Goal: Complete application form: Complete application form

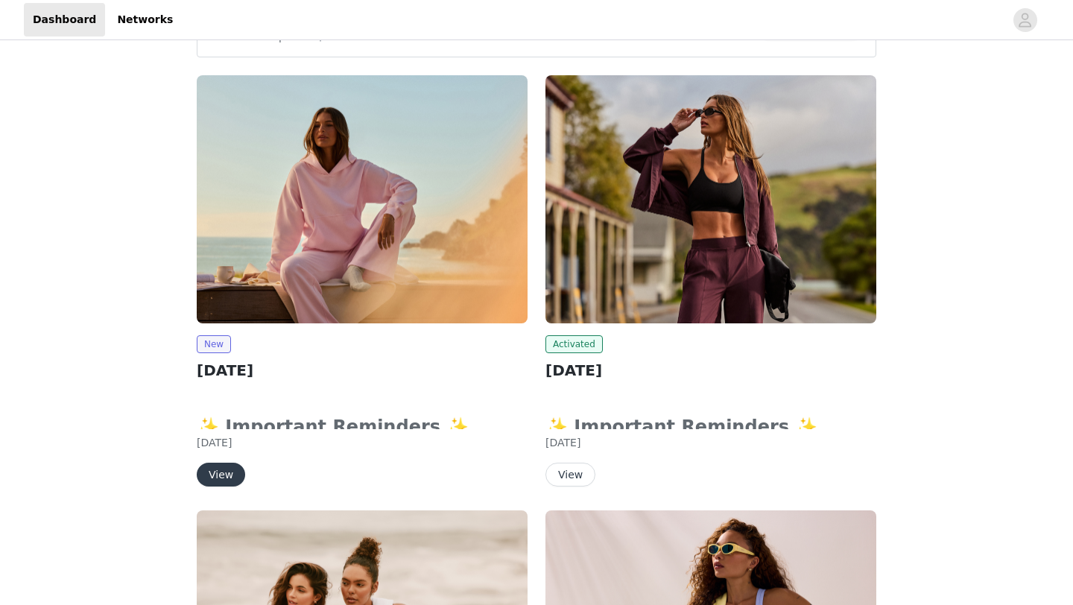
scroll to position [261, 0]
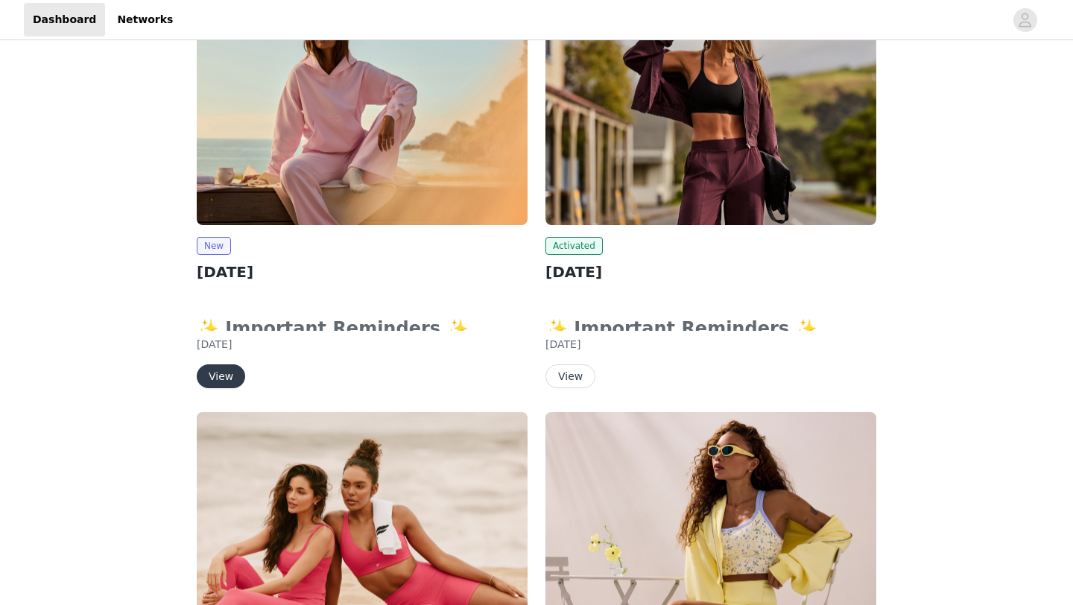
click at [218, 379] on button "View" at bounding box center [221, 376] width 48 height 24
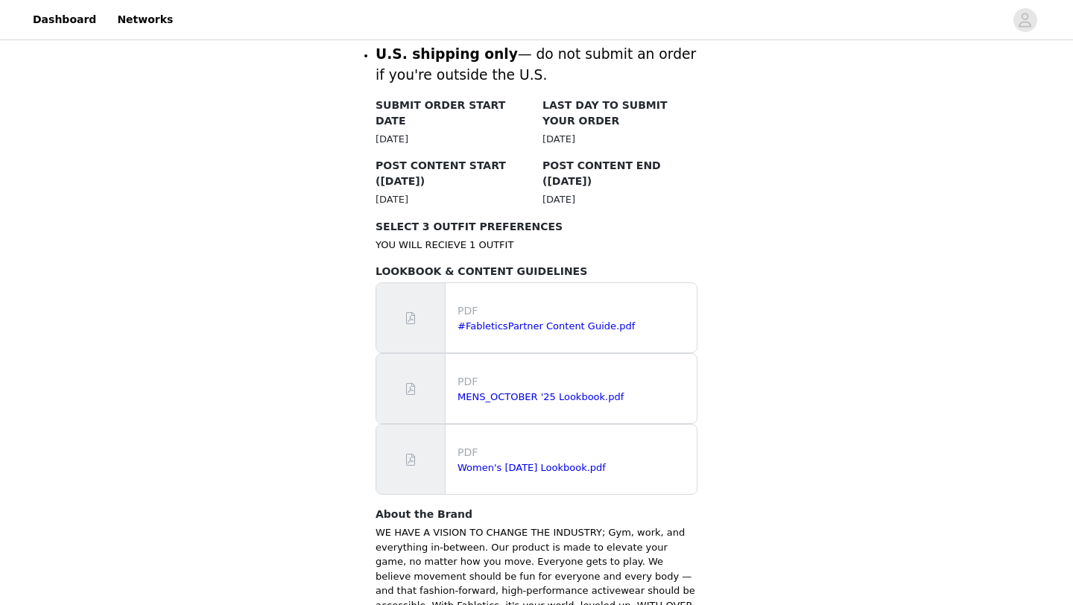
scroll to position [747, 0]
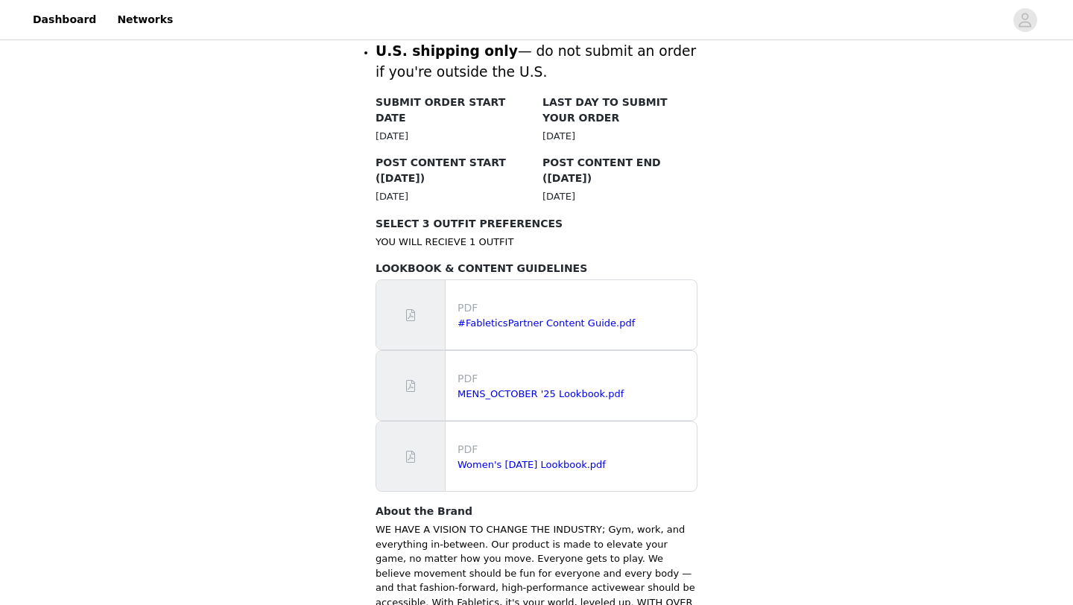
click at [487, 458] on div "Women's [DATE] Lookbook.pdf" at bounding box center [574, 465] width 233 height 15
click at [488, 459] on link "Women's [DATE] Lookbook.pdf" at bounding box center [532, 464] width 148 height 11
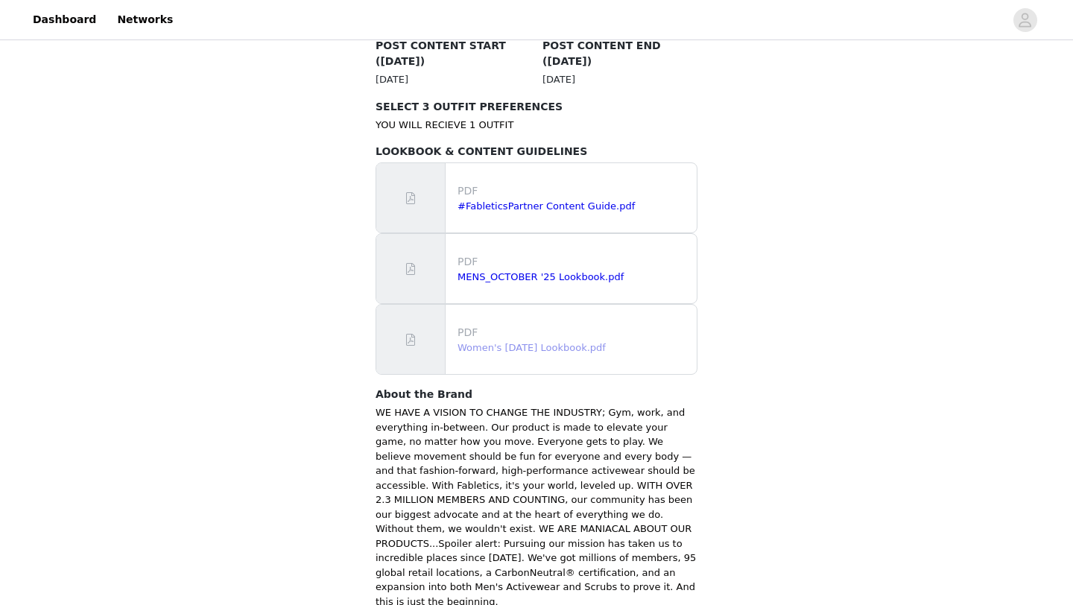
scroll to position [934, 0]
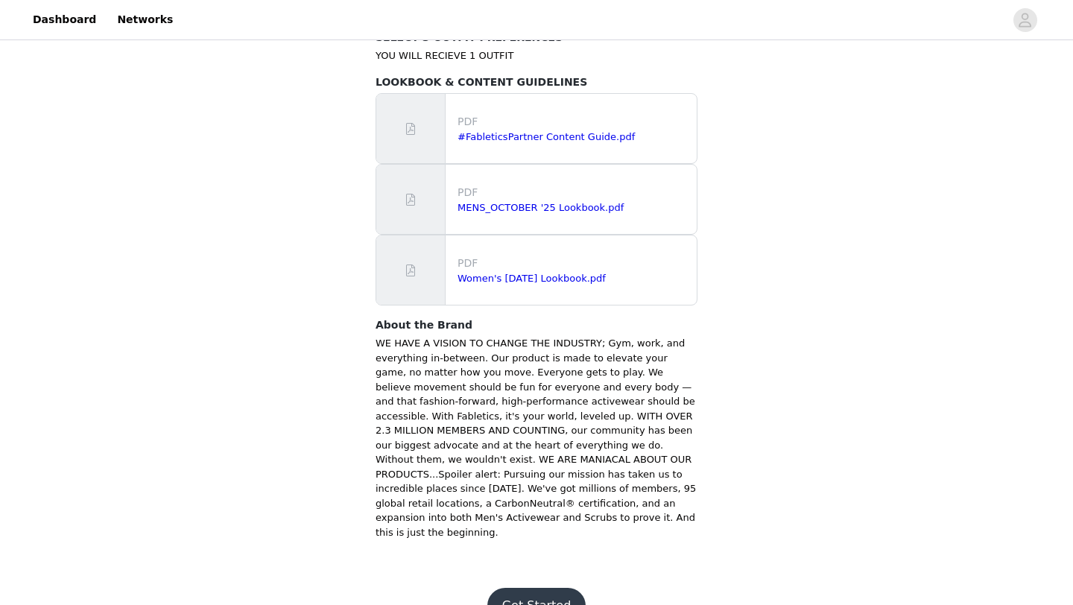
click at [536, 588] on button "Get Started" at bounding box center [536, 606] width 99 height 36
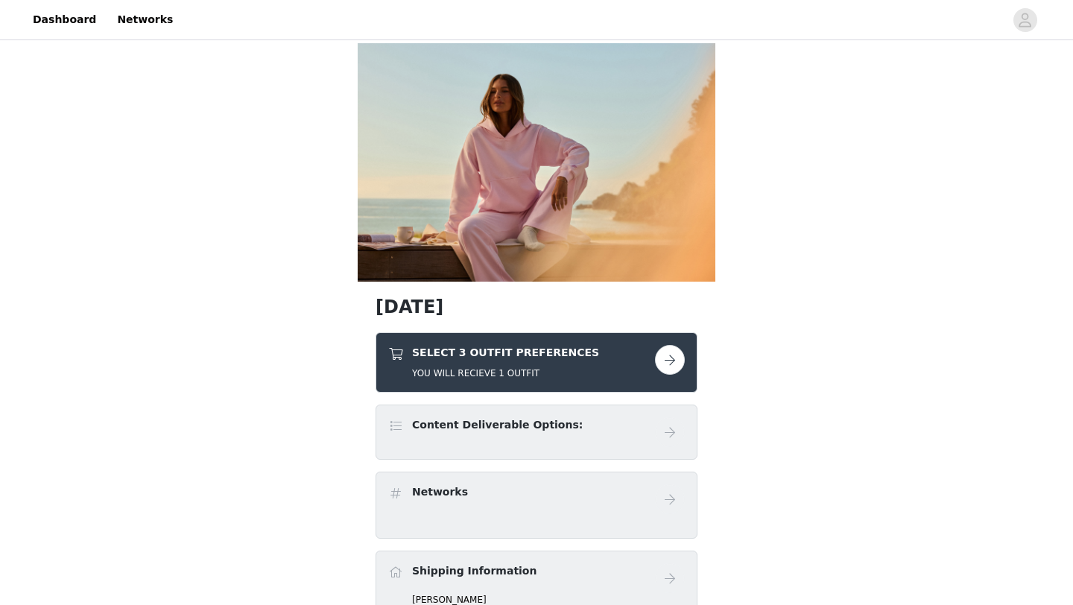
click at [667, 358] on button "button" at bounding box center [670, 360] width 30 height 30
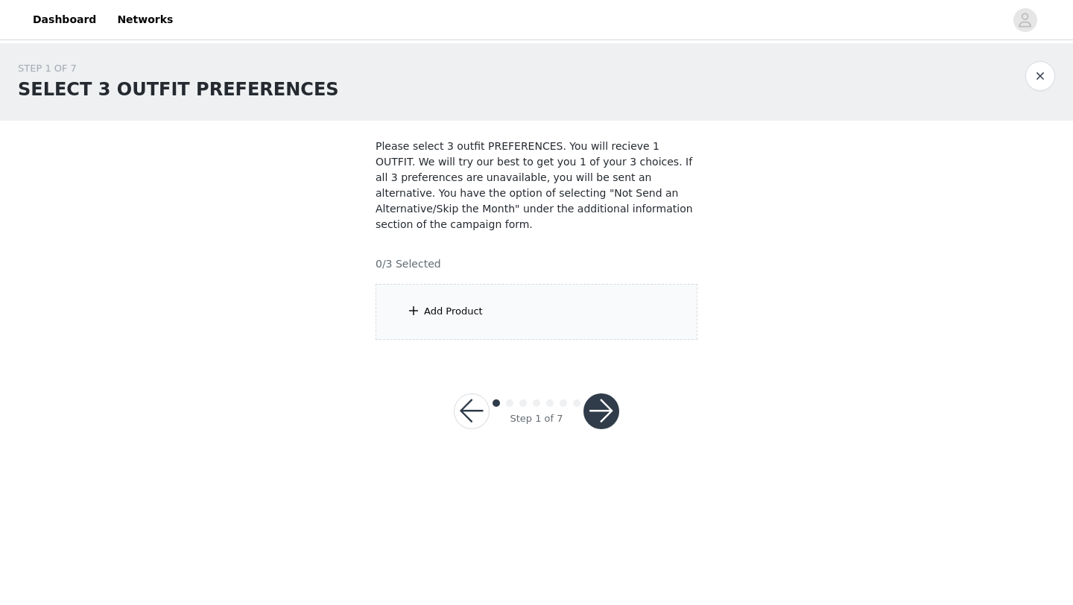
click at [412, 312] on span at bounding box center [413, 311] width 15 height 18
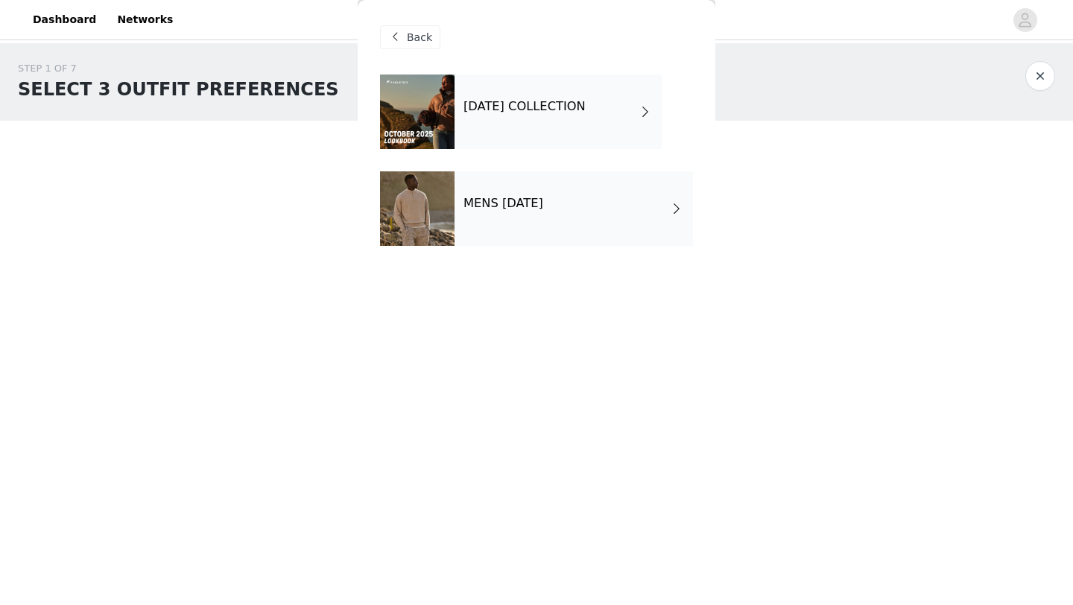
click at [505, 119] on div "[DATE] COLLECTION" at bounding box center [558, 112] width 207 height 75
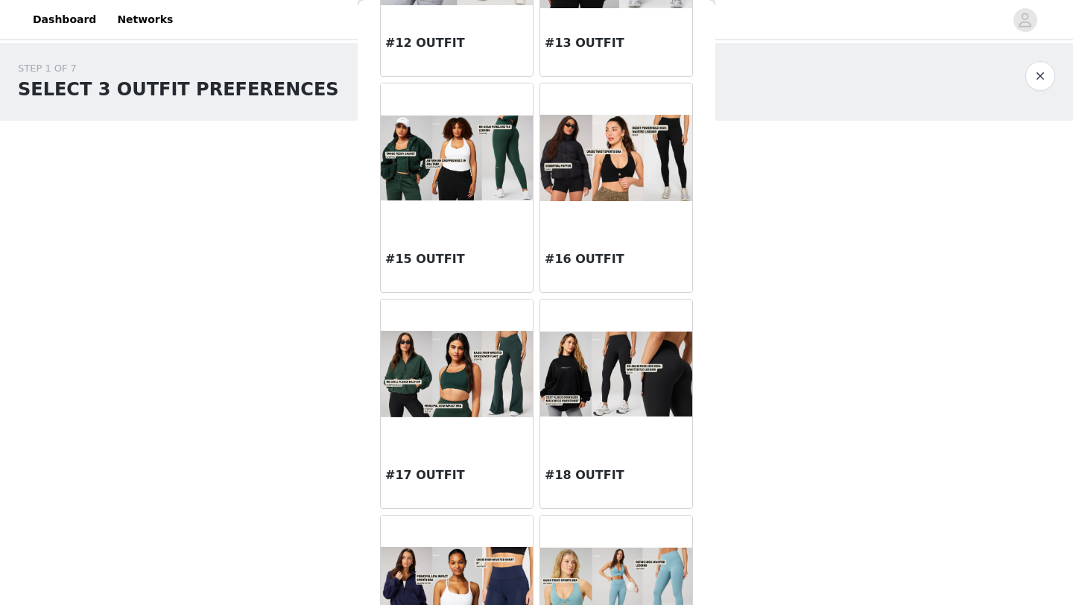
scroll to position [1290, 0]
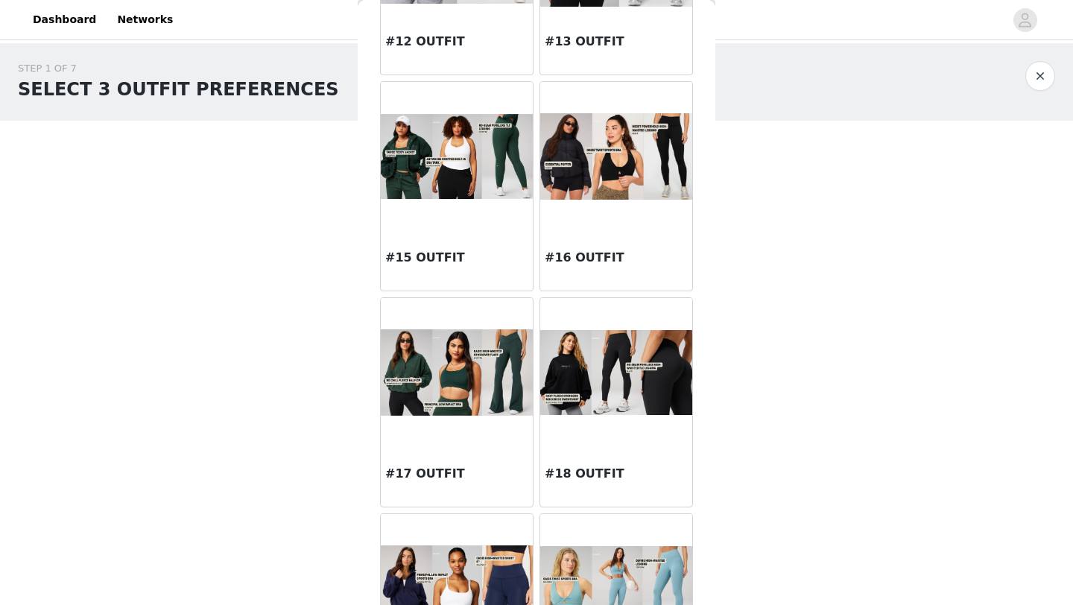
click at [466, 382] on img at bounding box center [457, 372] width 152 height 86
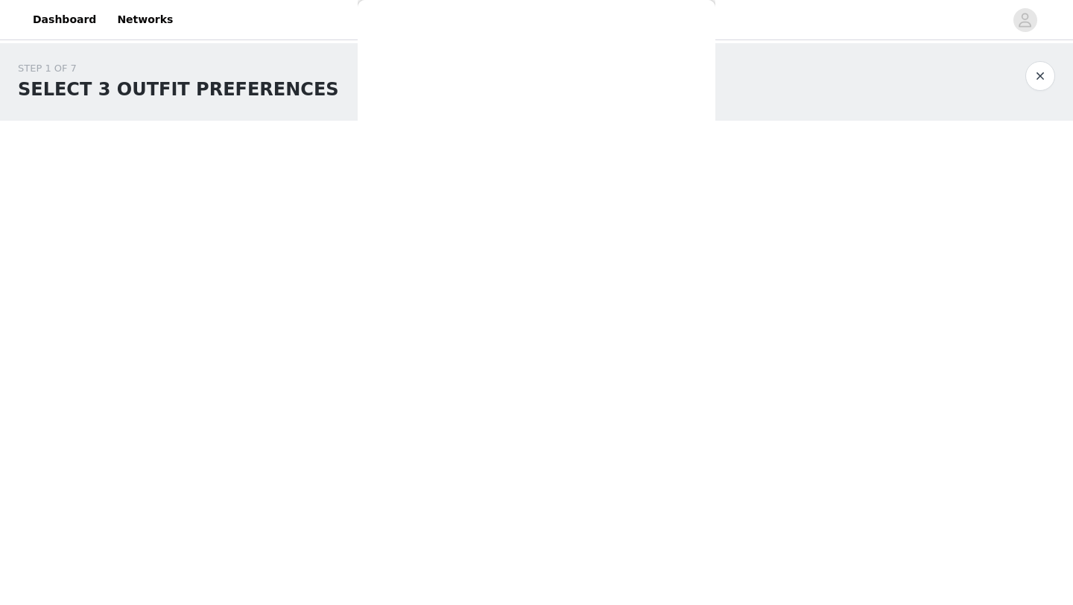
scroll to position [0, 0]
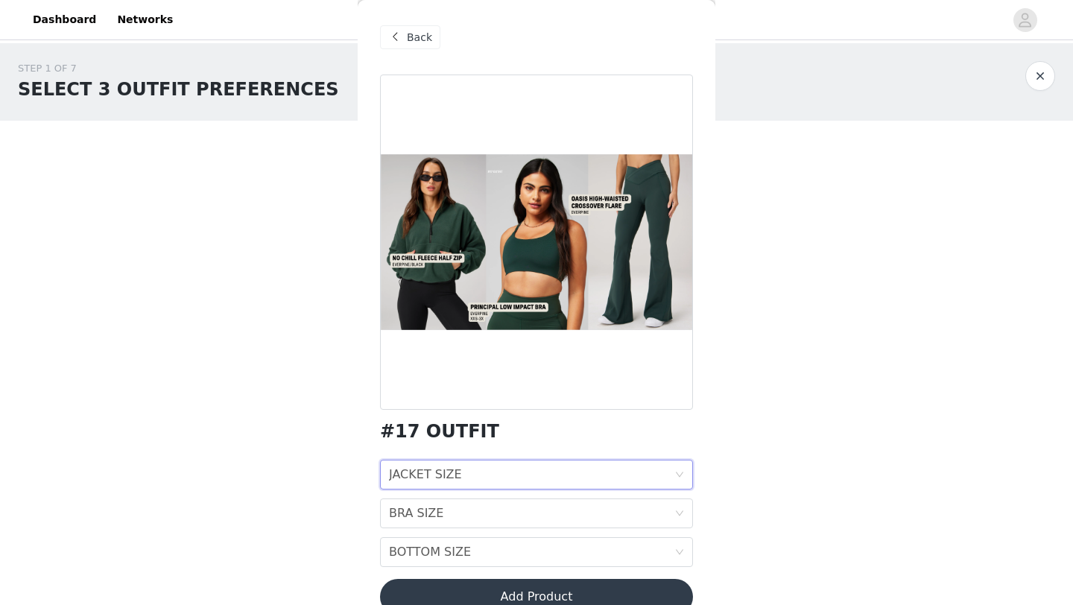
click at [431, 472] on div "JACKET SIZE" at bounding box center [425, 475] width 73 height 28
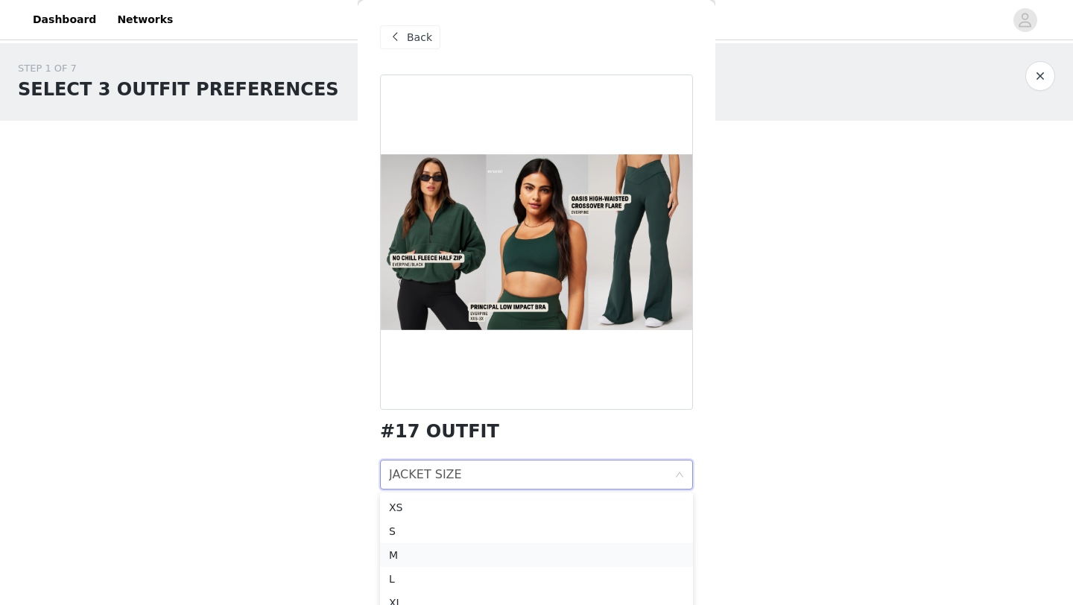
click at [414, 553] on div "M" at bounding box center [536, 555] width 295 height 16
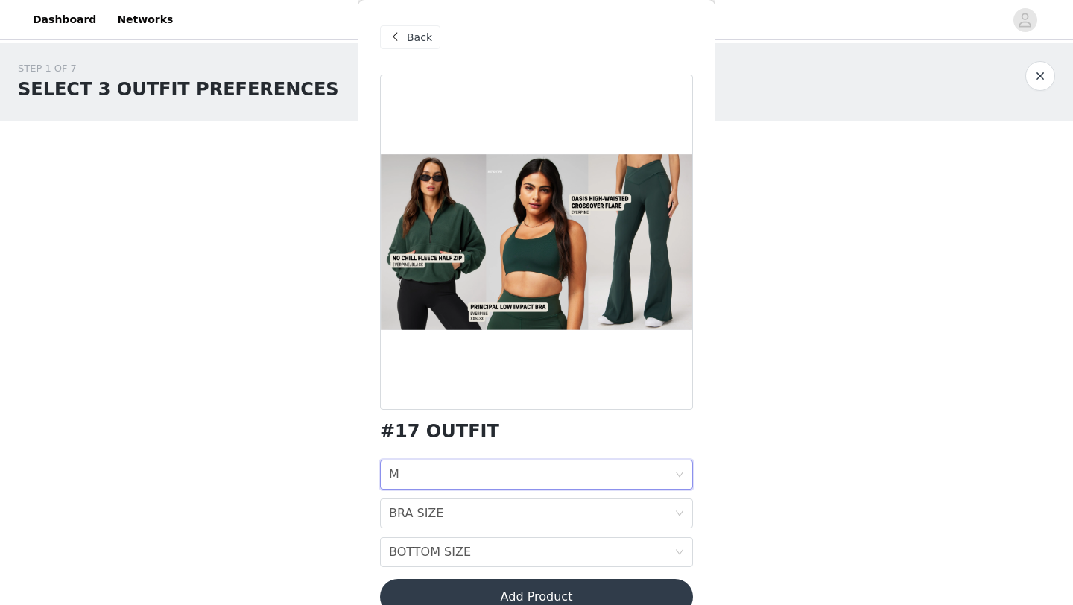
scroll to position [28, 0]
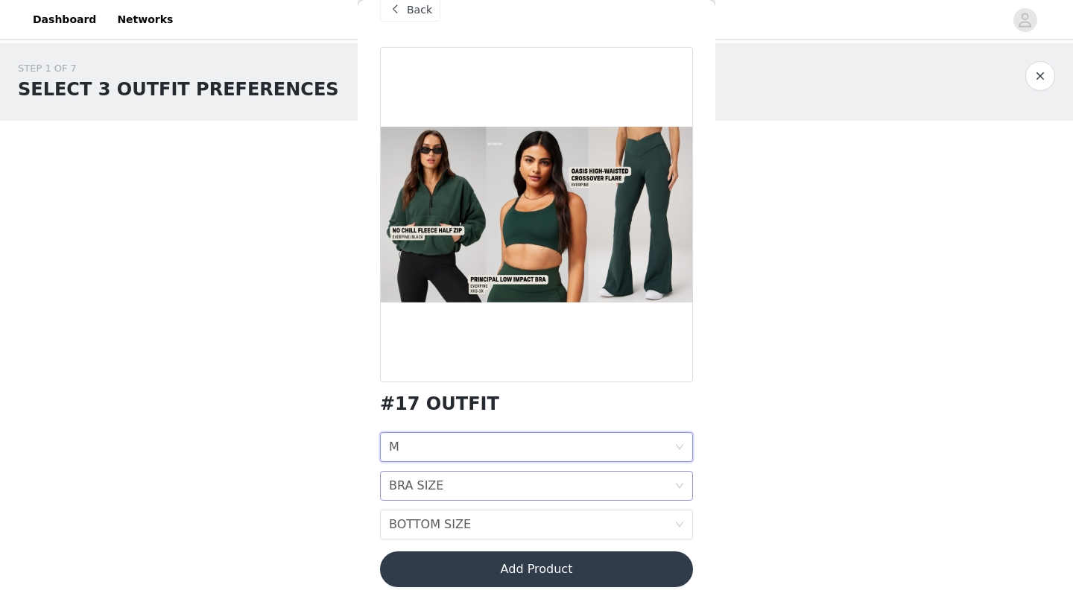
click at [440, 489] on div "BRA SIZE BRA SIZE" at bounding box center [531, 486] width 285 height 28
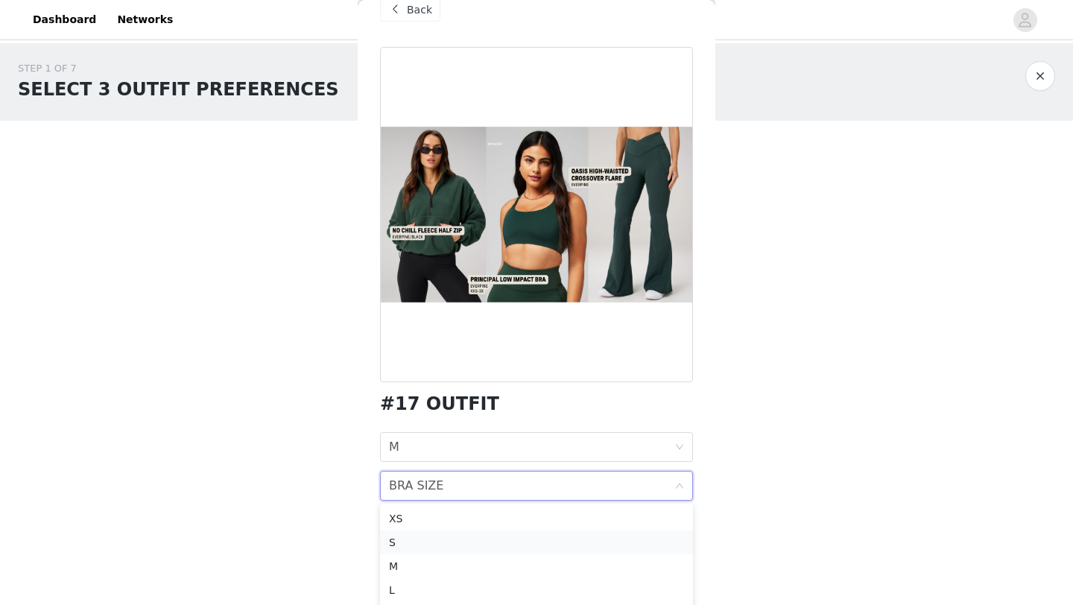
click at [420, 540] on div "S" at bounding box center [536, 542] width 295 height 16
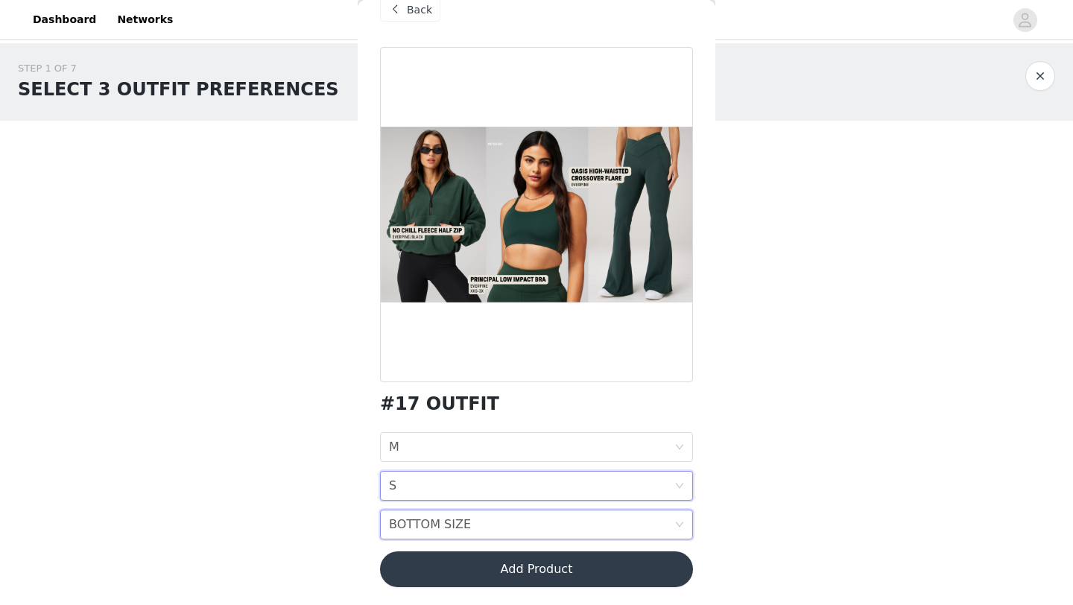
click at [438, 524] on div "BOTTOM SIZE" at bounding box center [430, 524] width 82 height 28
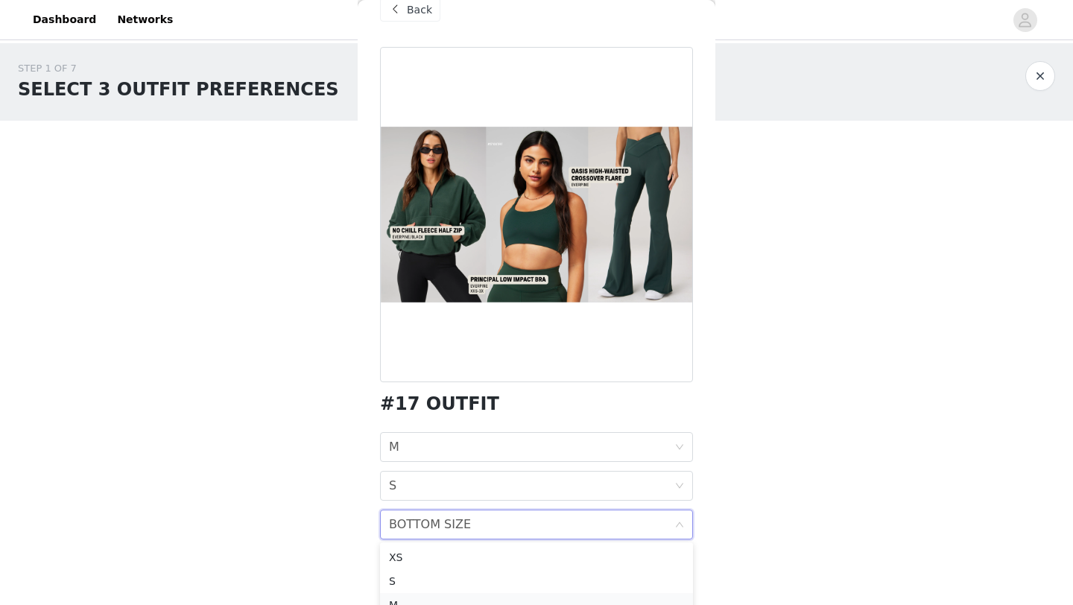
click at [417, 604] on div "M" at bounding box center [536, 605] width 295 height 16
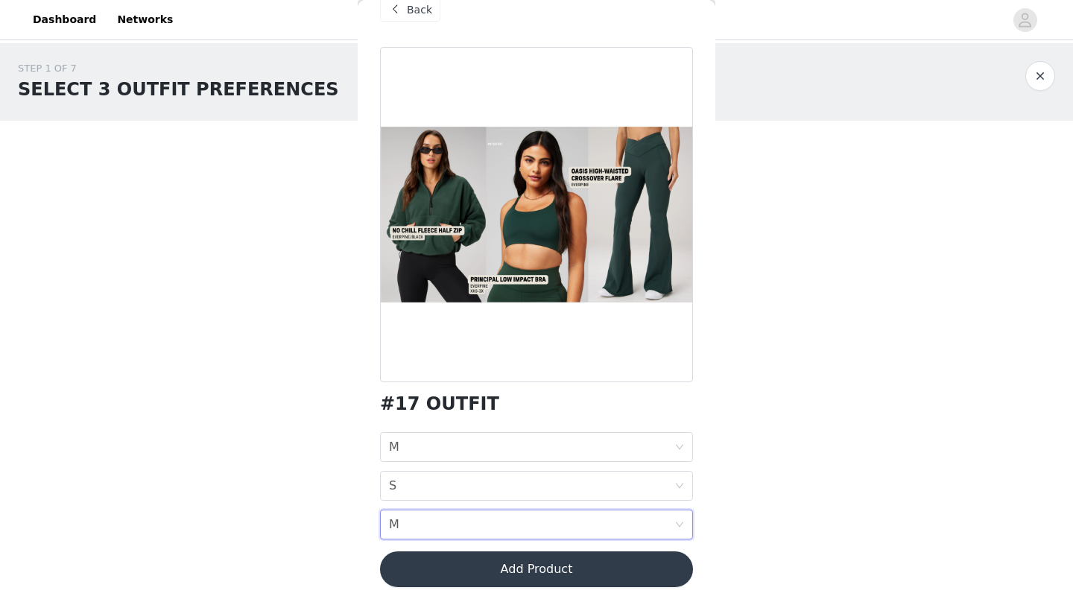
click at [452, 560] on button "Add Product" at bounding box center [536, 569] width 313 height 36
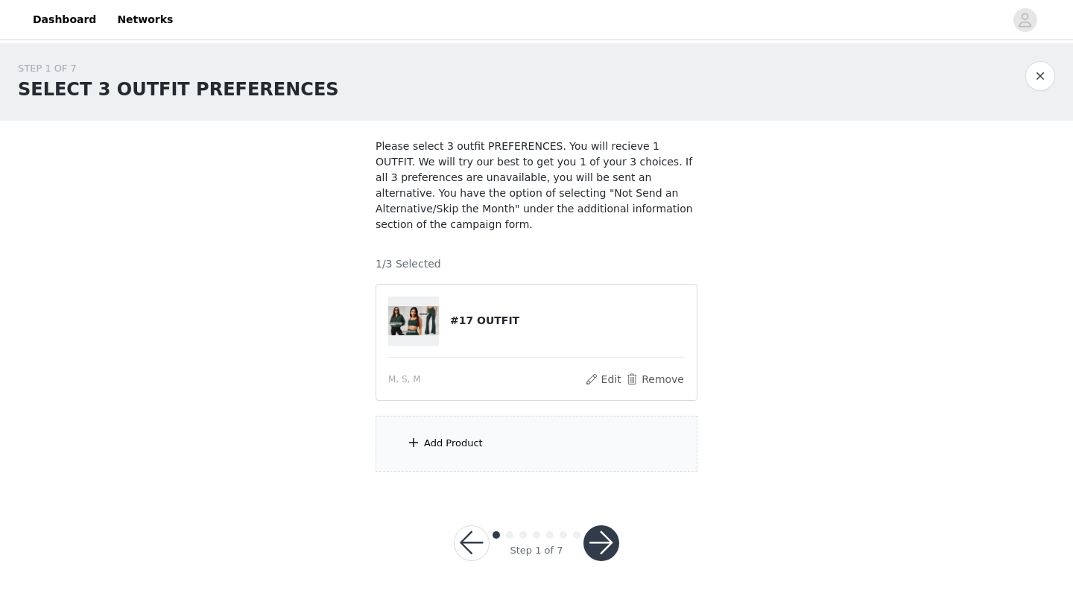
click at [416, 426] on div "Add Product" at bounding box center [537, 444] width 322 height 56
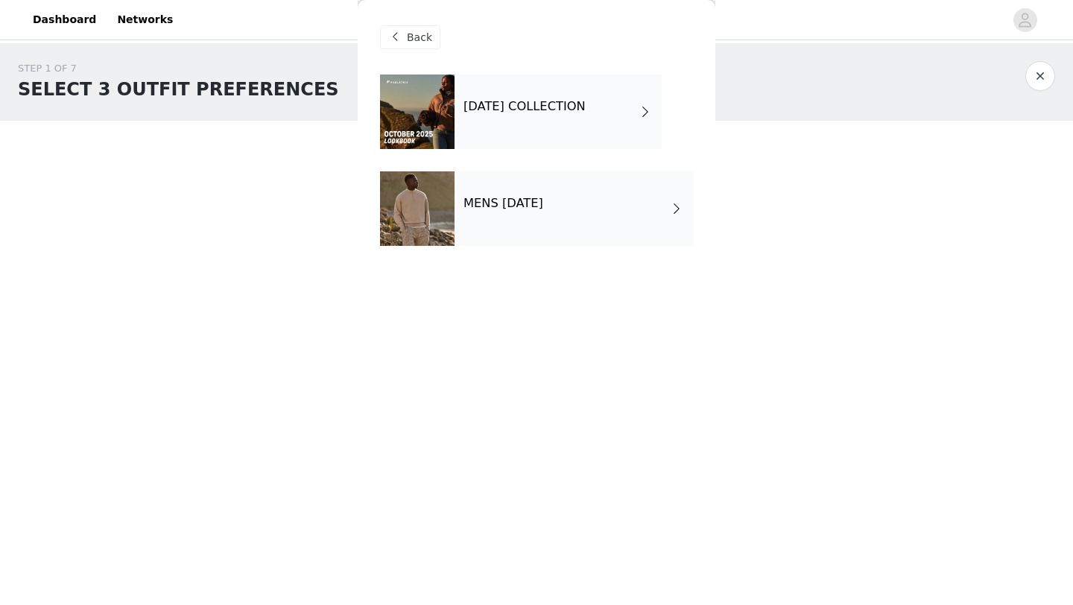
click at [513, 139] on div "[DATE] COLLECTION" at bounding box center [558, 112] width 207 height 75
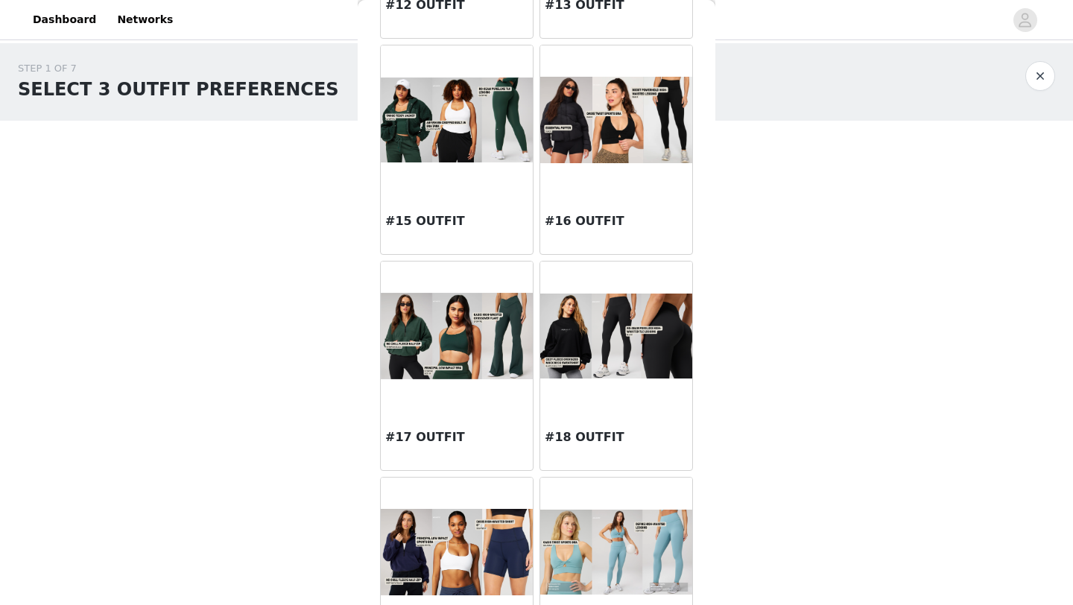
scroll to position [1331, 0]
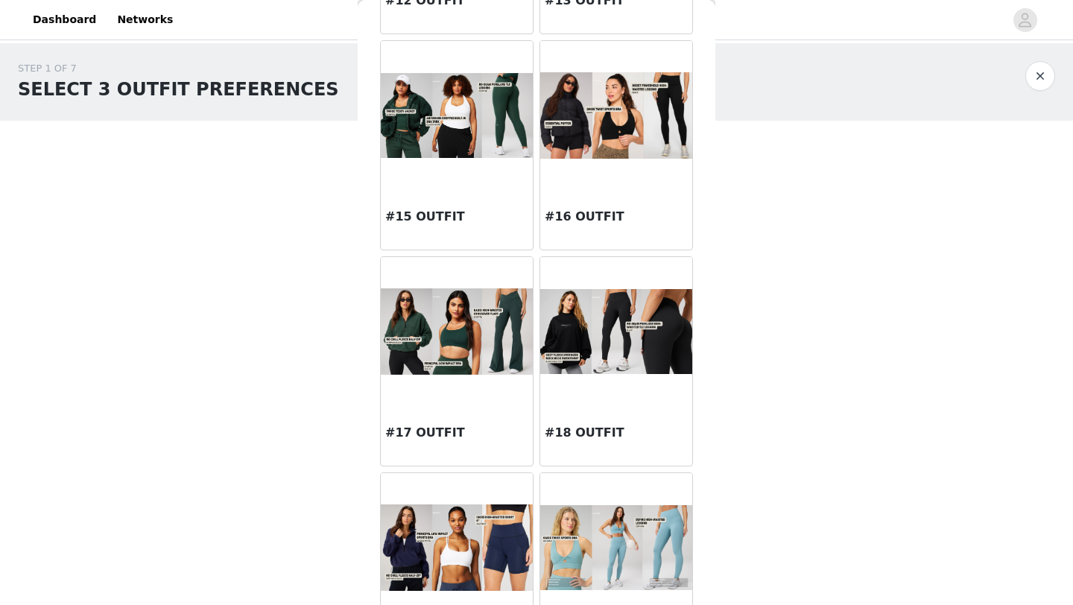
click at [471, 179] on div at bounding box center [457, 115] width 152 height 149
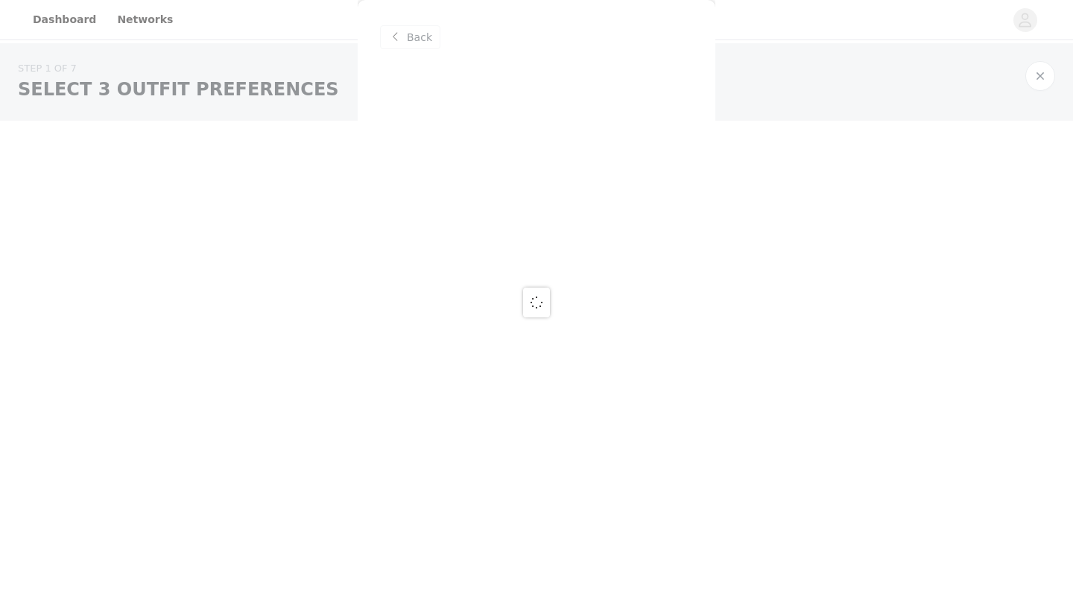
scroll to position [0, 0]
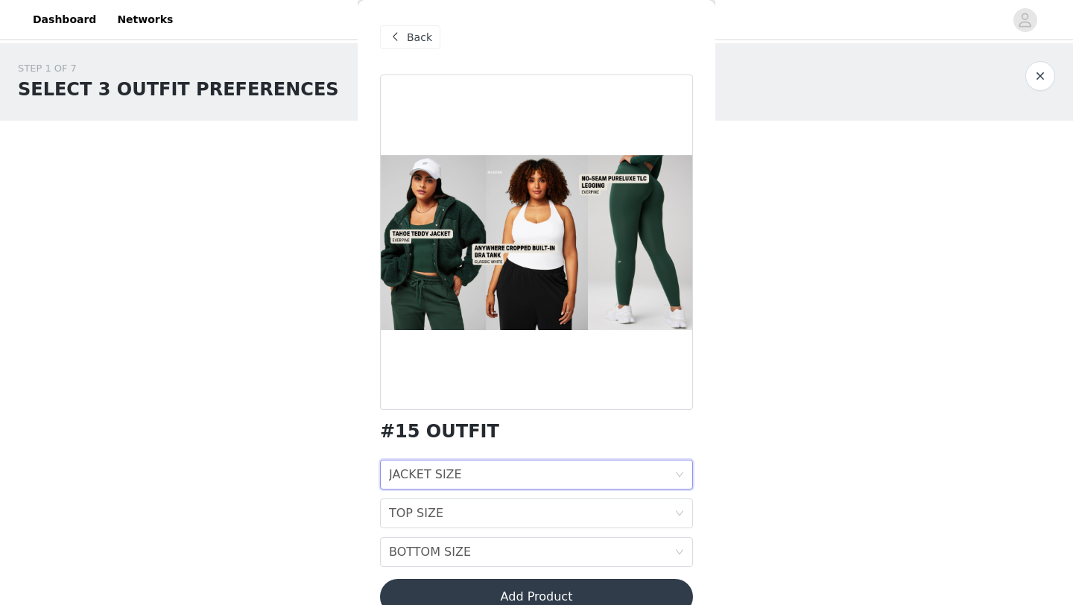
click at [410, 477] on div "JACKET SIZE" at bounding box center [425, 475] width 73 height 28
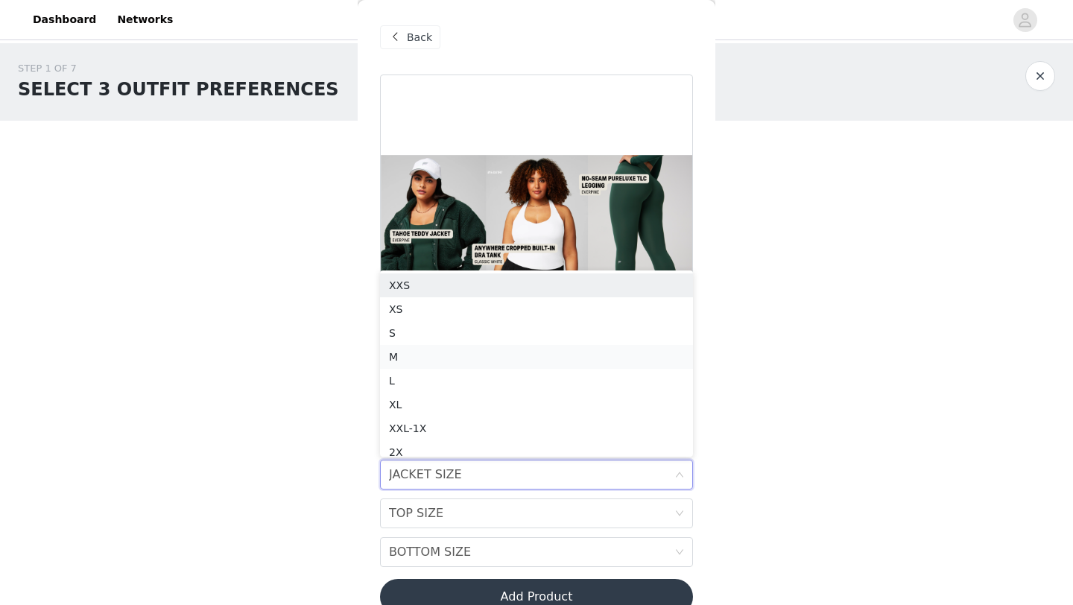
scroll to position [7, 0]
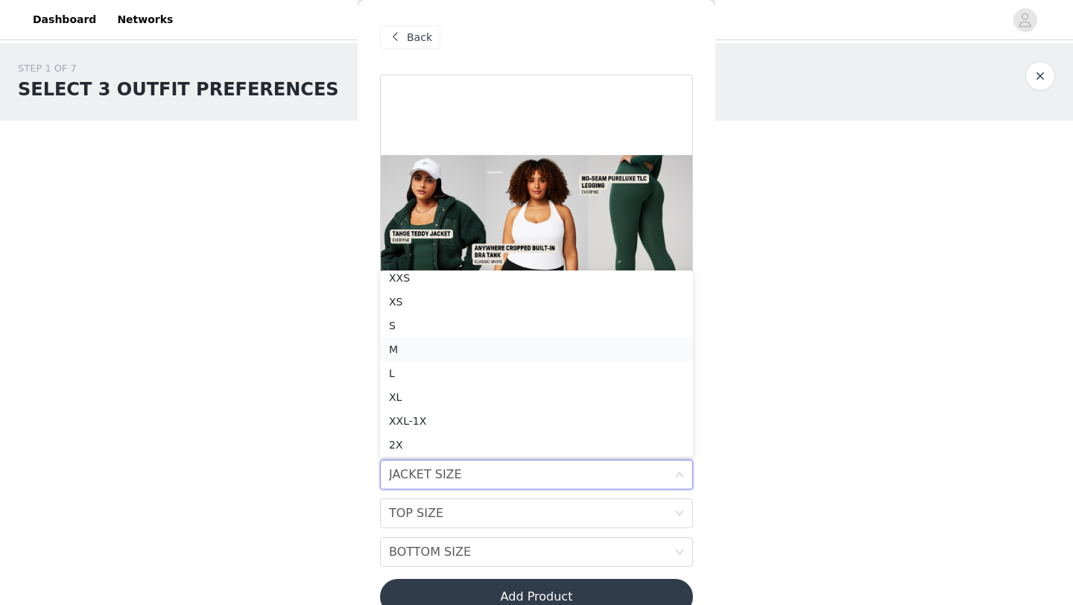
click at [424, 339] on li "M" at bounding box center [536, 350] width 313 height 24
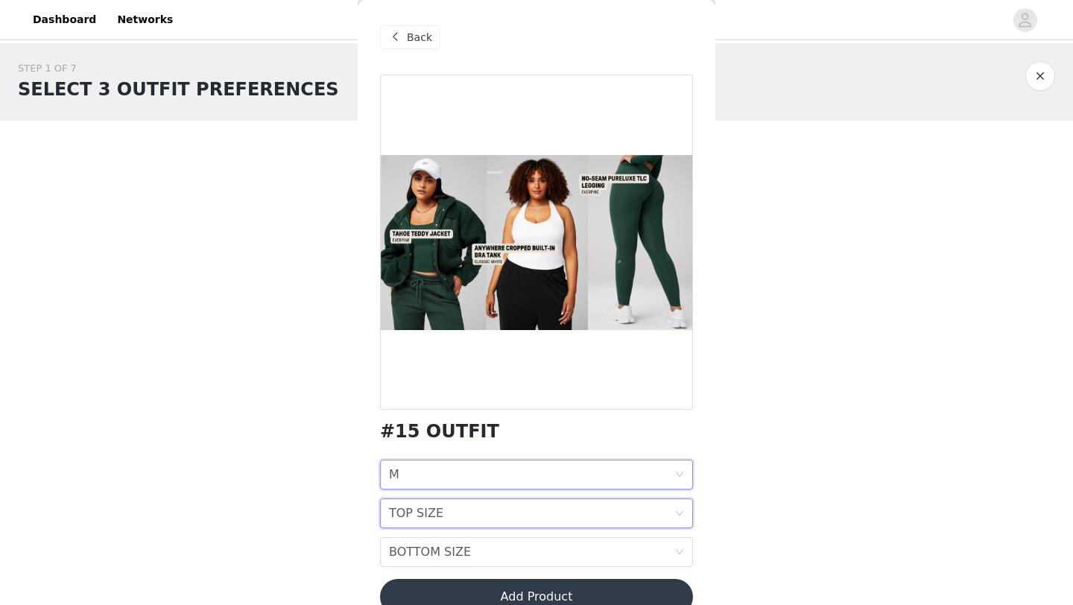
click at [404, 511] on div "TOP SIZE" at bounding box center [416, 513] width 54 height 28
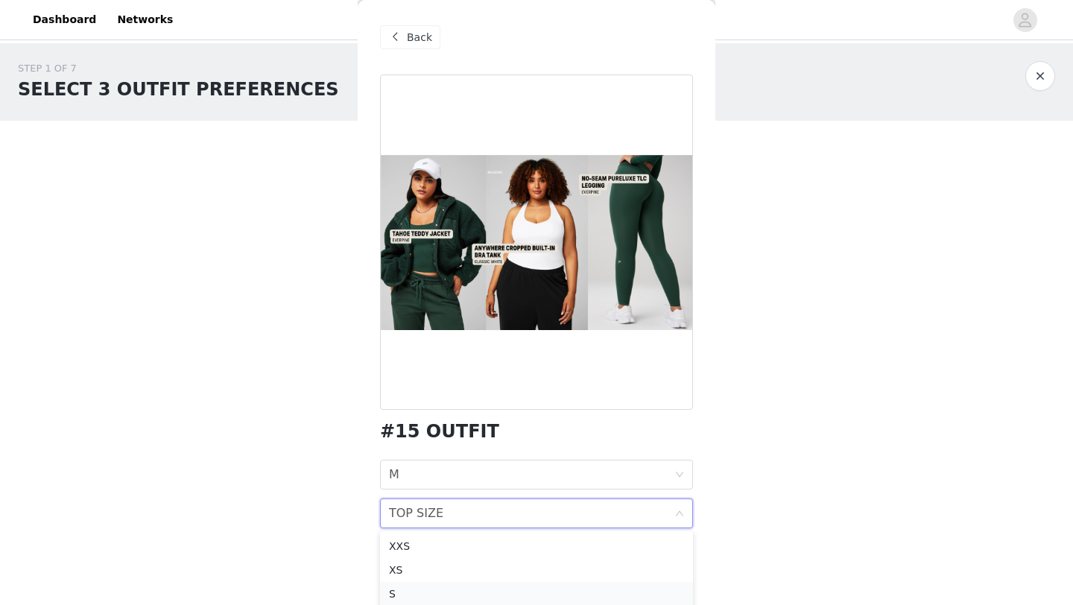
click at [394, 589] on div "S" at bounding box center [536, 594] width 295 height 16
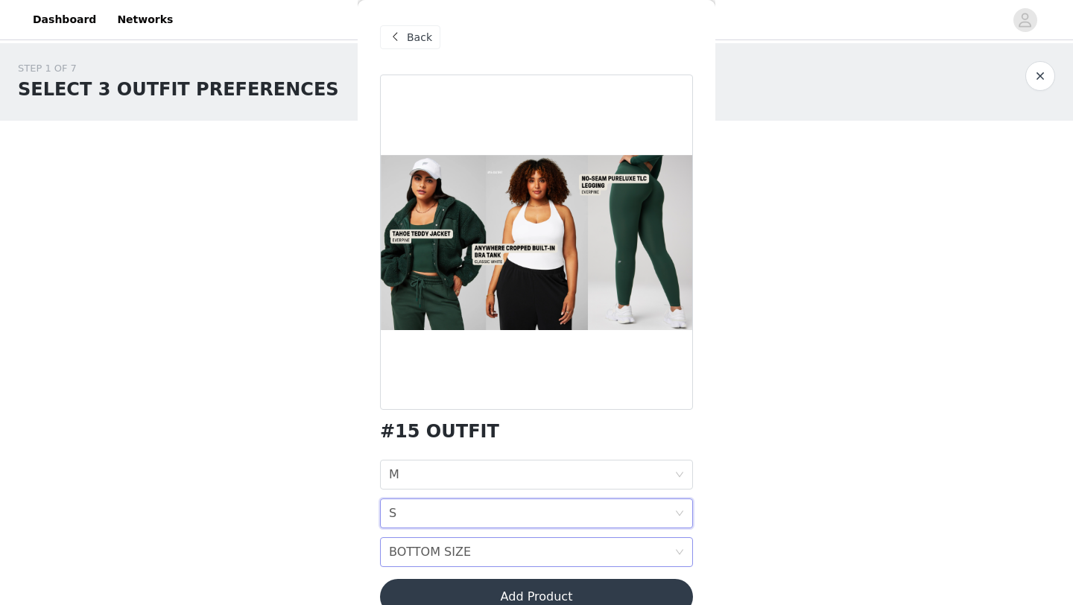
click at [407, 551] on div "BOTTOM SIZE" at bounding box center [430, 552] width 82 height 28
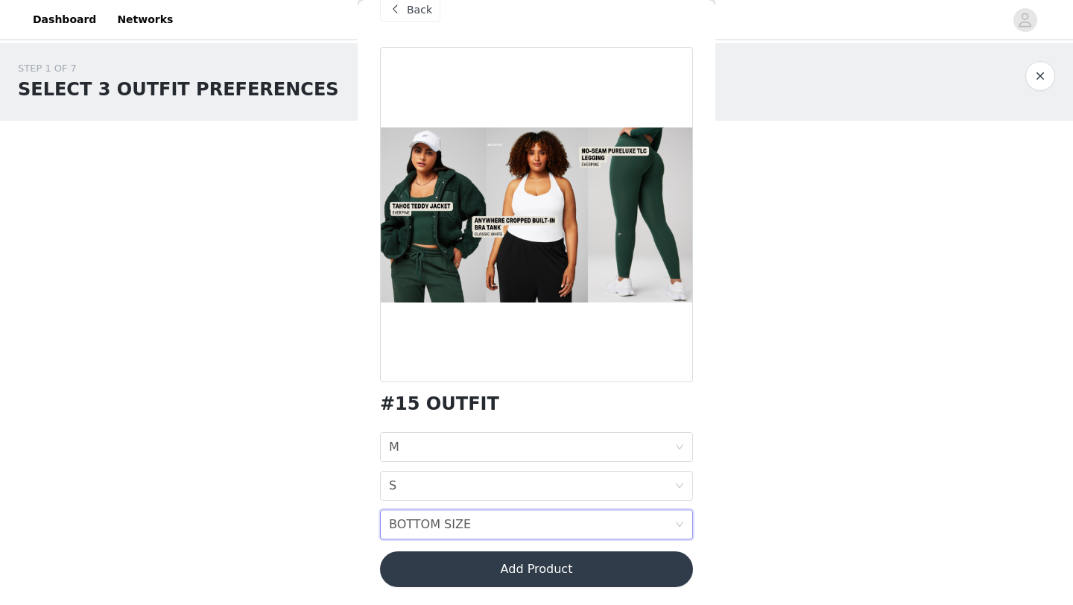
click at [448, 531] on div "BOTTOM SIZE" at bounding box center [430, 524] width 82 height 28
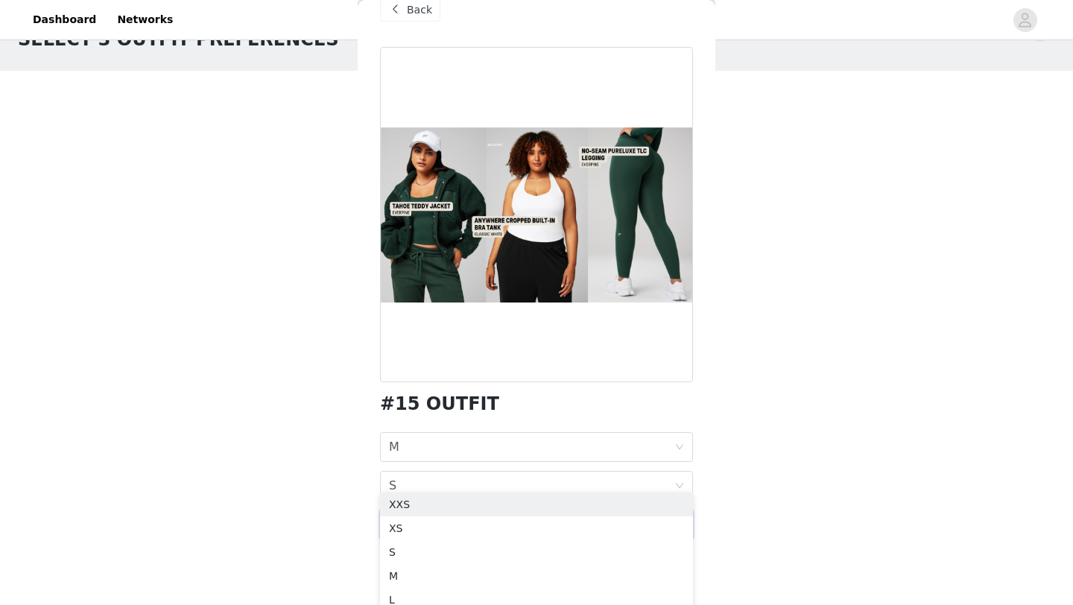
scroll to position [59, 0]
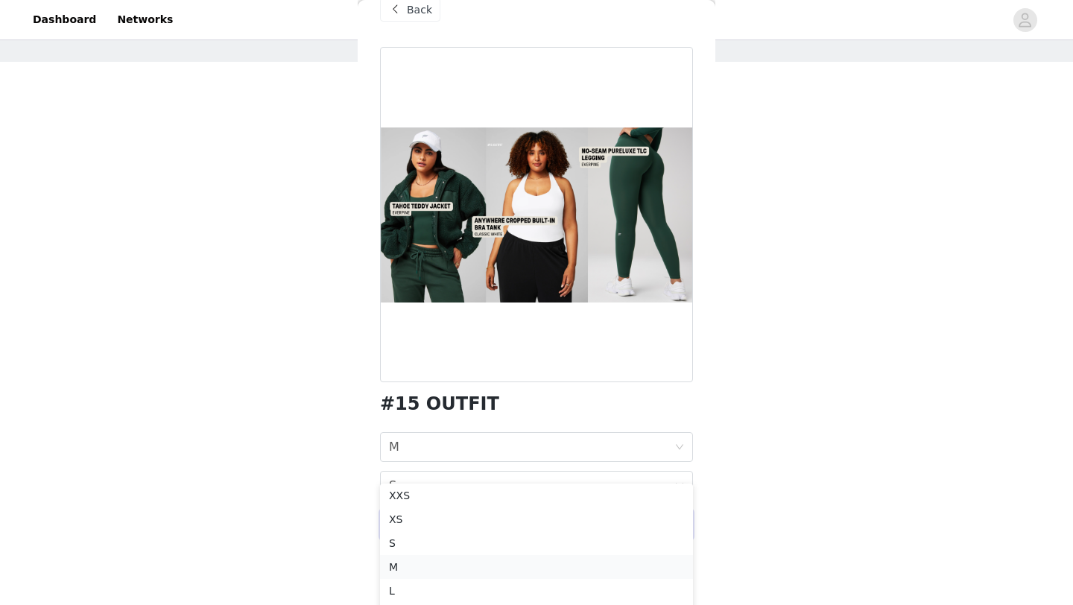
click at [417, 572] on div "M" at bounding box center [536, 567] width 295 height 16
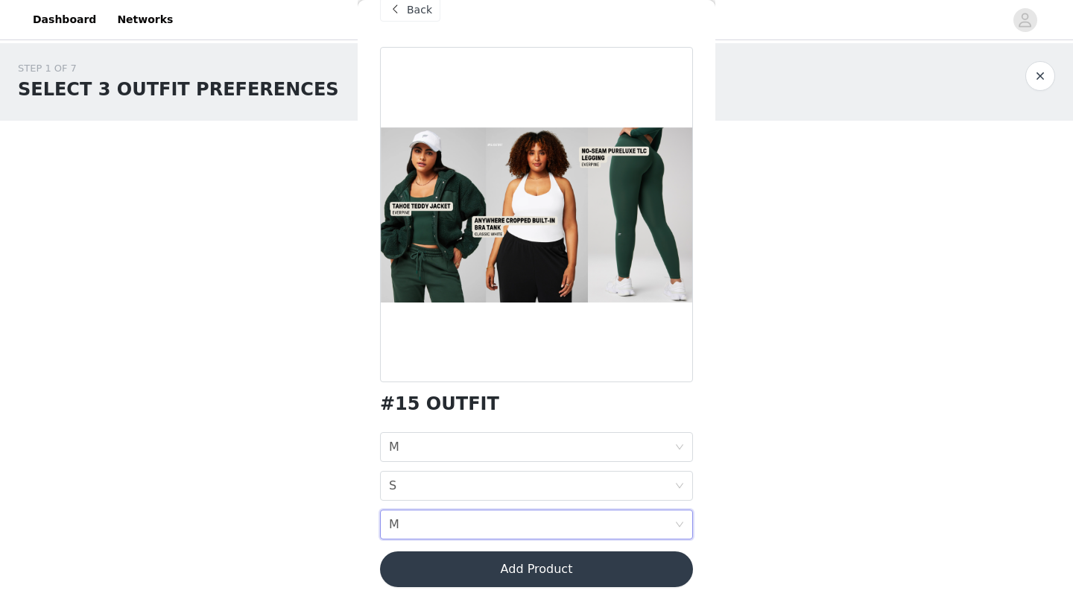
scroll to position [0, 0]
click at [446, 568] on button "Add Product" at bounding box center [536, 569] width 313 height 36
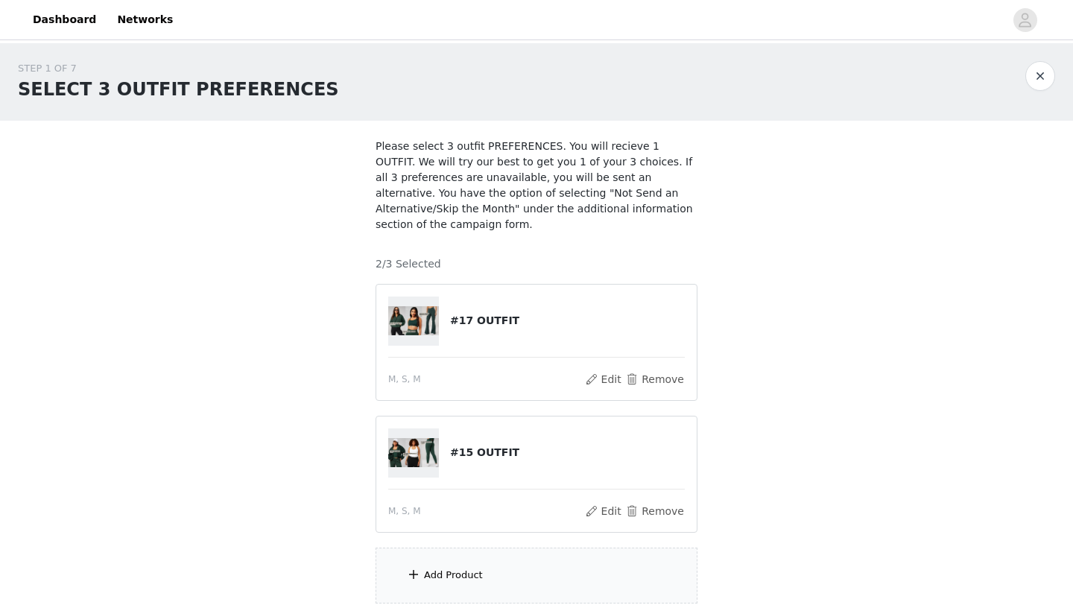
click at [420, 572] on span at bounding box center [413, 575] width 15 height 18
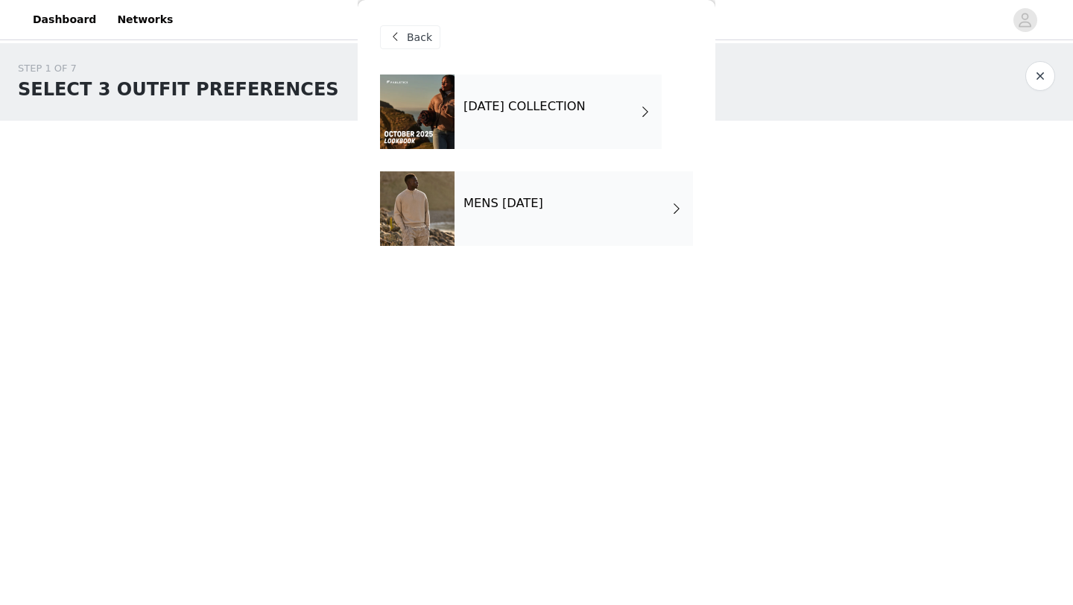
click at [529, 112] on h4 "[DATE] COLLECTION" at bounding box center [525, 106] width 122 height 13
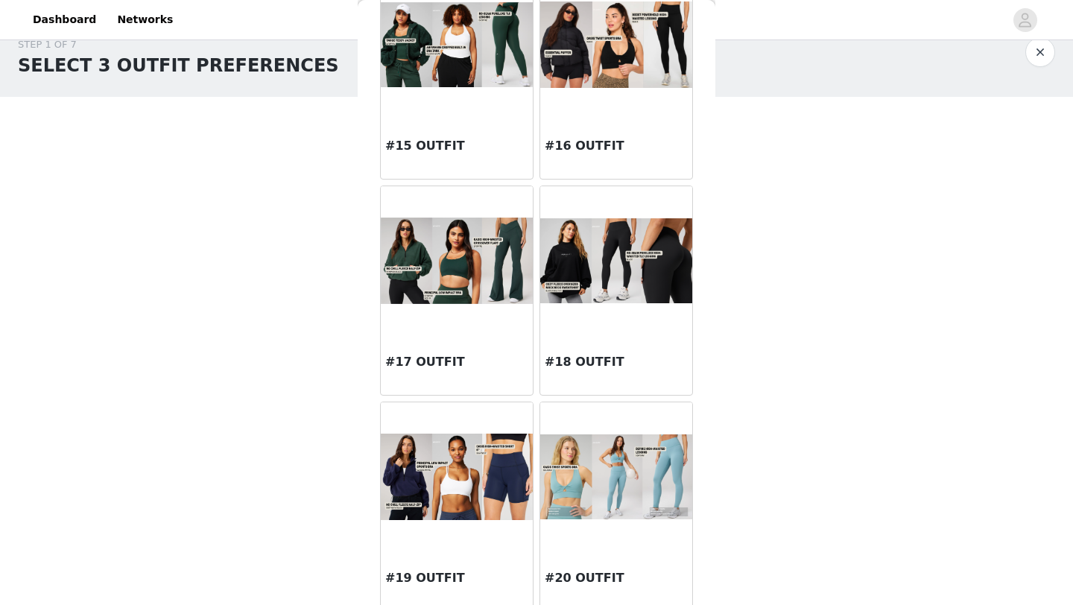
scroll to position [1377, 0]
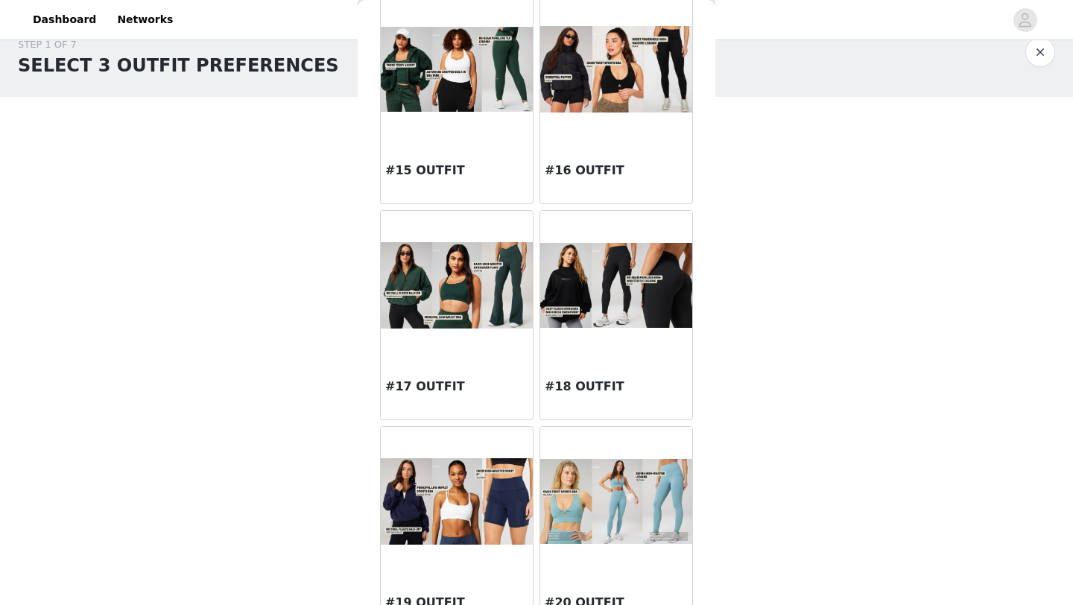
click at [605, 313] on img at bounding box center [616, 285] width 152 height 85
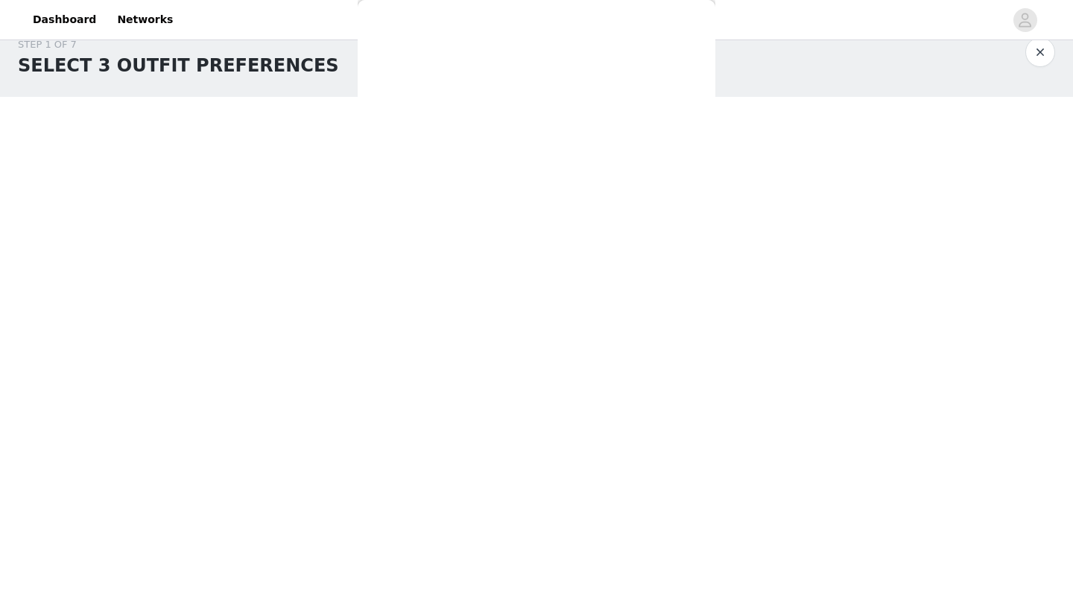
scroll to position [0, 0]
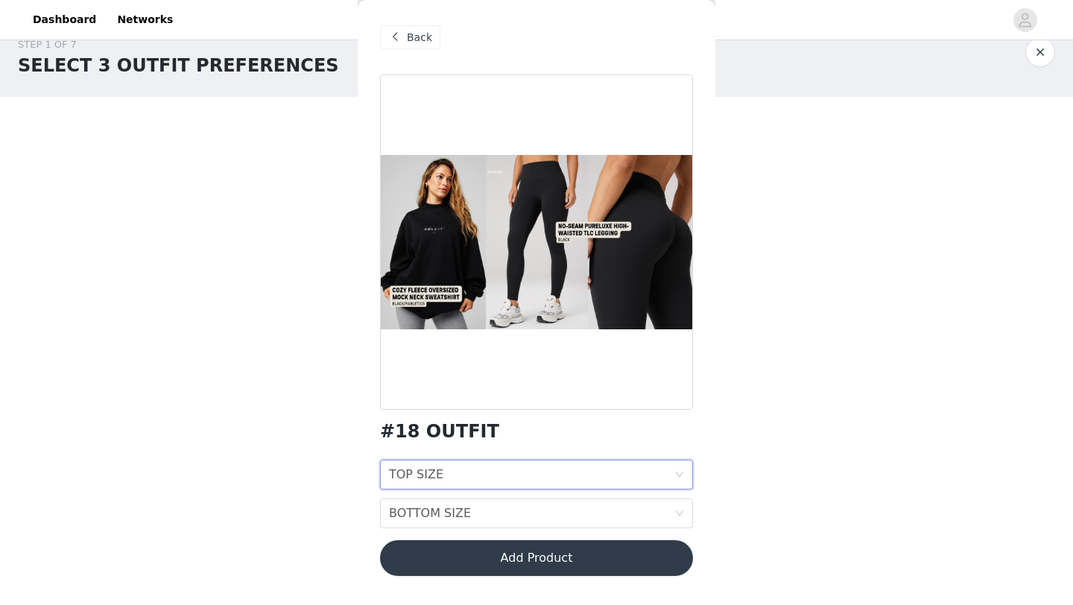
click at [479, 473] on div "TOP SIZE TOP SIZE" at bounding box center [531, 475] width 285 height 28
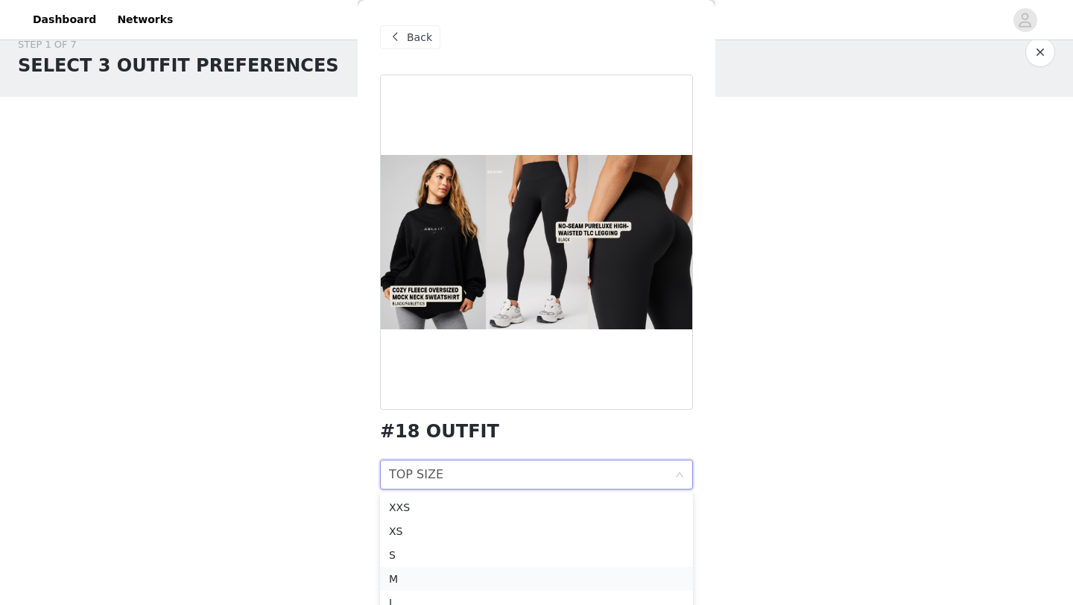
click at [432, 574] on div "M" at bounding box center [536, 579] width 295 height 16
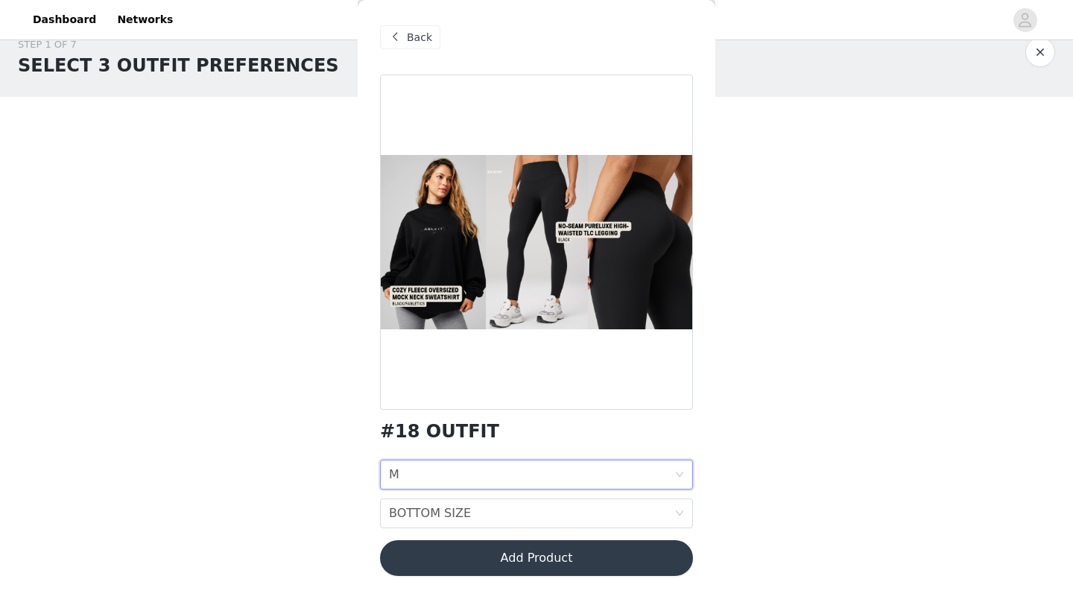
click at [452, 470] on div "TOP SIZE M" at bounding box center [531, 475] width 285 height 28
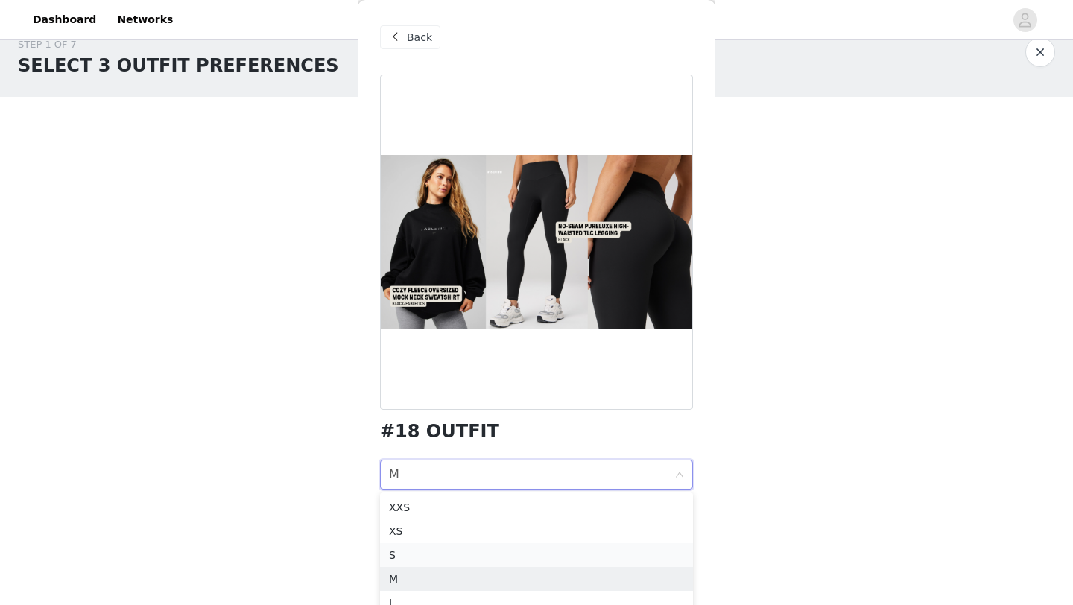
click at [414, 557] on div "S" at bounding box center [536, 555] width 295 height 16
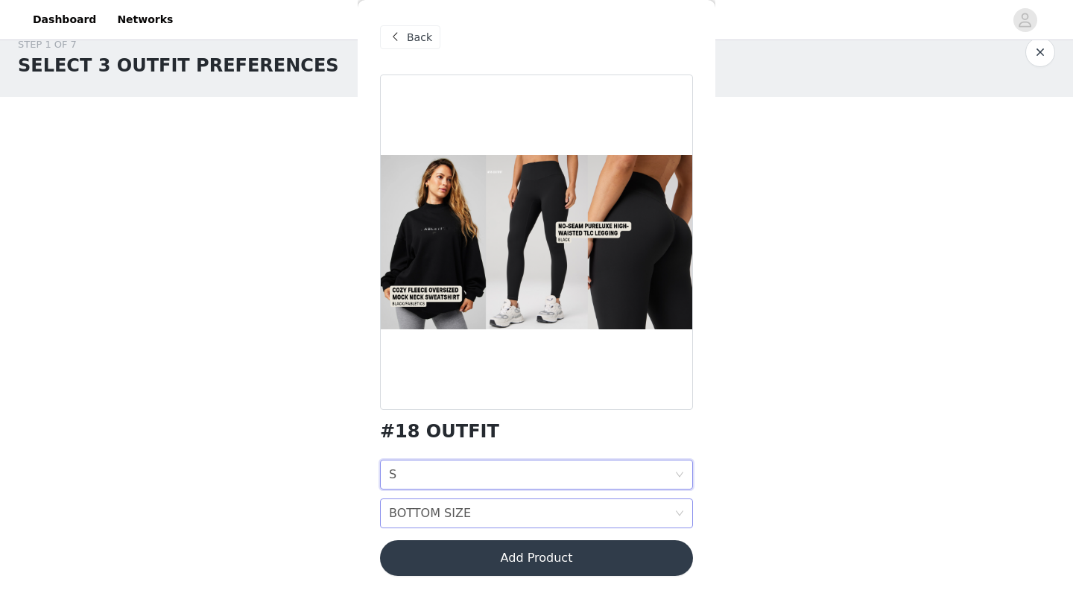
click at [437, 514] on div "BOTTOM SIZE" at bounding box center [430, 513] width 82 height 28
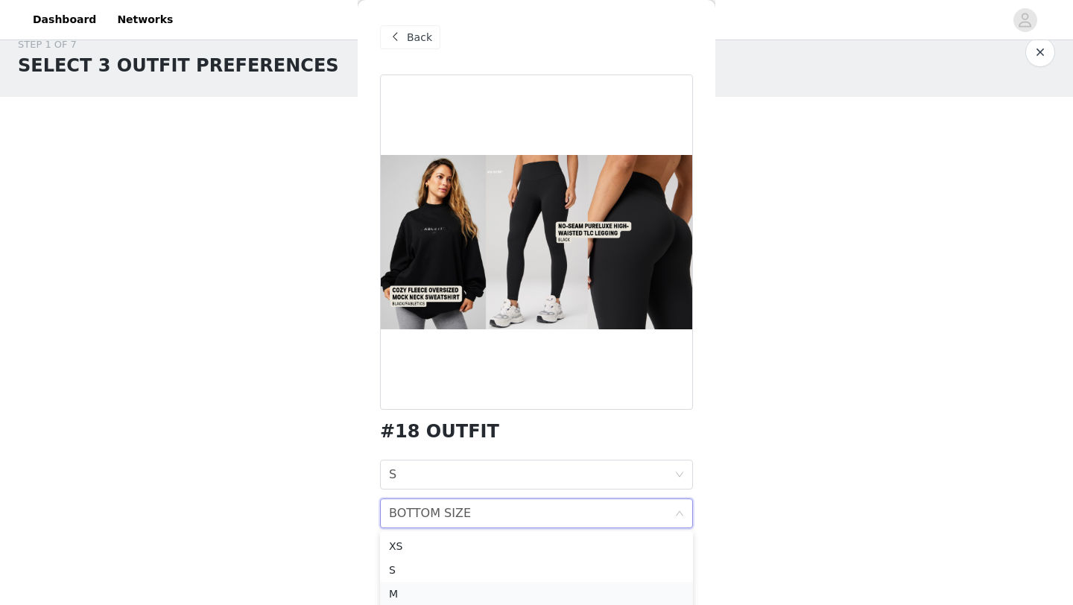
click at [404, 593] on div "M" at bounding box center [536, 594] width 295 height 16
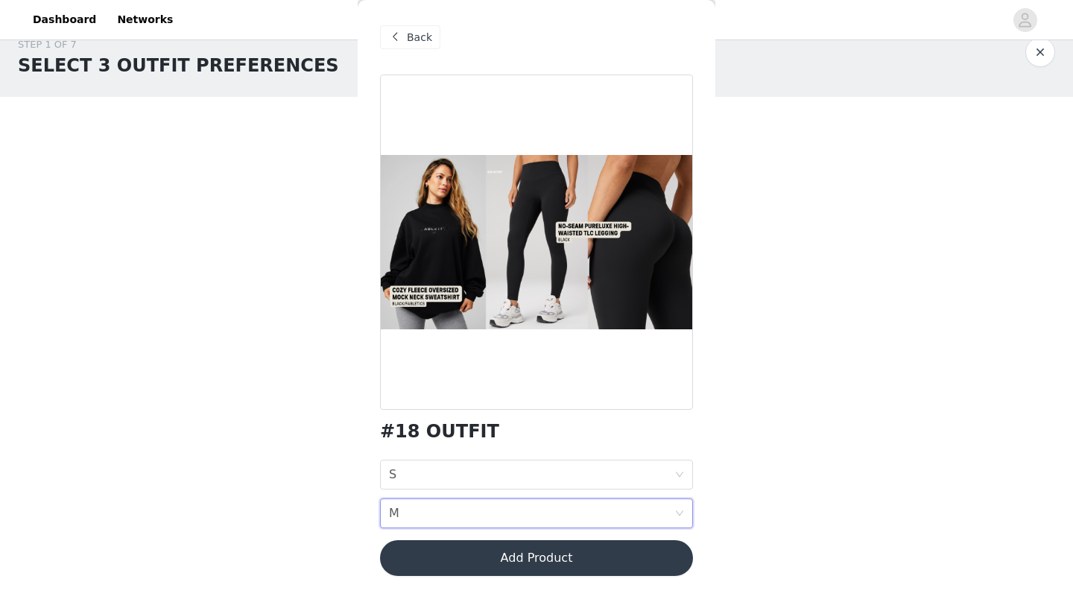
click at [430, 547] on button "Add Product" at bounding box center [536, 558] width 313 height 36
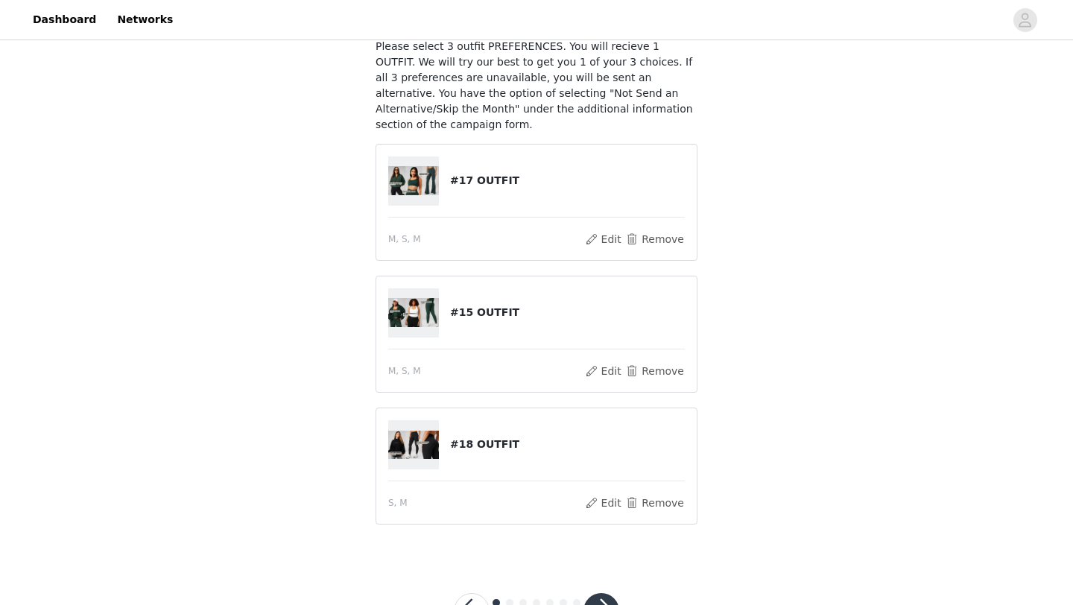
scroll to position [159, 0]
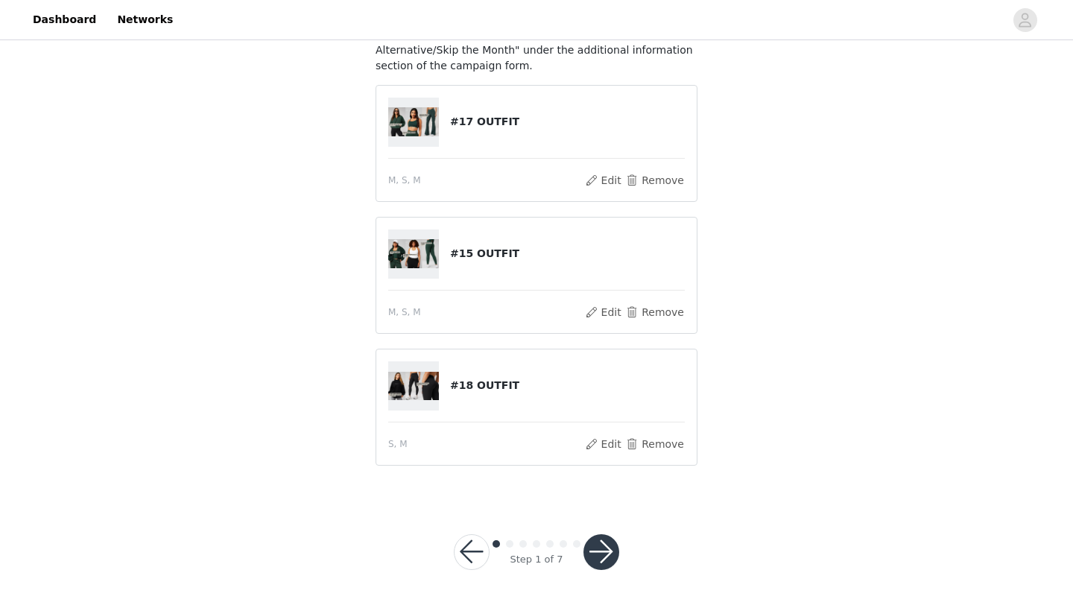
click at [609, 548] on button "button" at bounding box center [602, 552] width 36 height 36
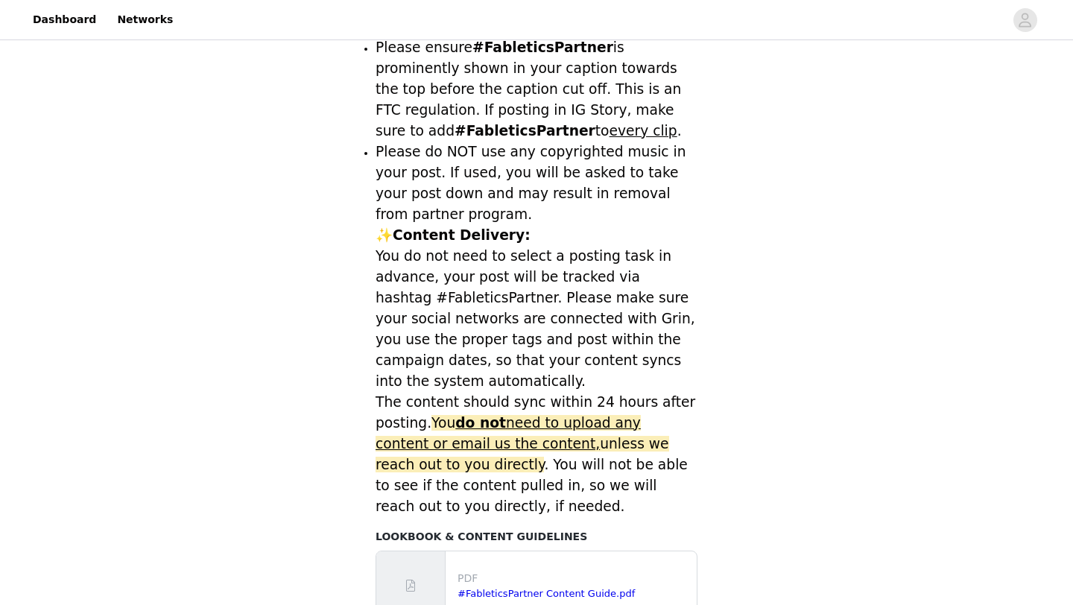
scroll to position [662, 0]
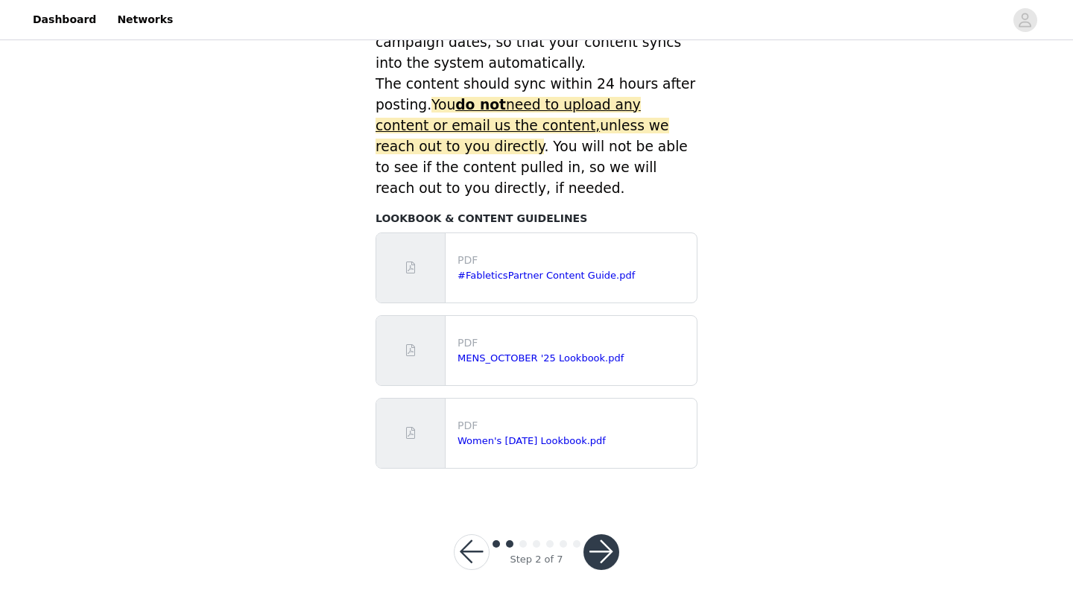
click at [599, 551] on button "button" at bounding box center [602, 552] width 36 height 36
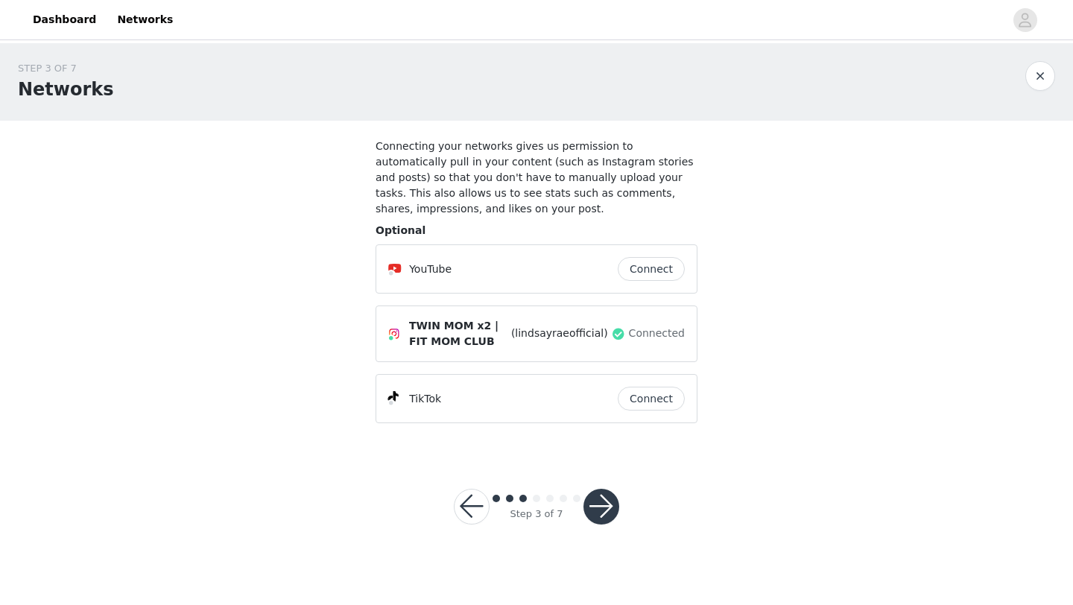
click at [596, 496] on button "button" at bounding box center [602, 507] width 36 height 36
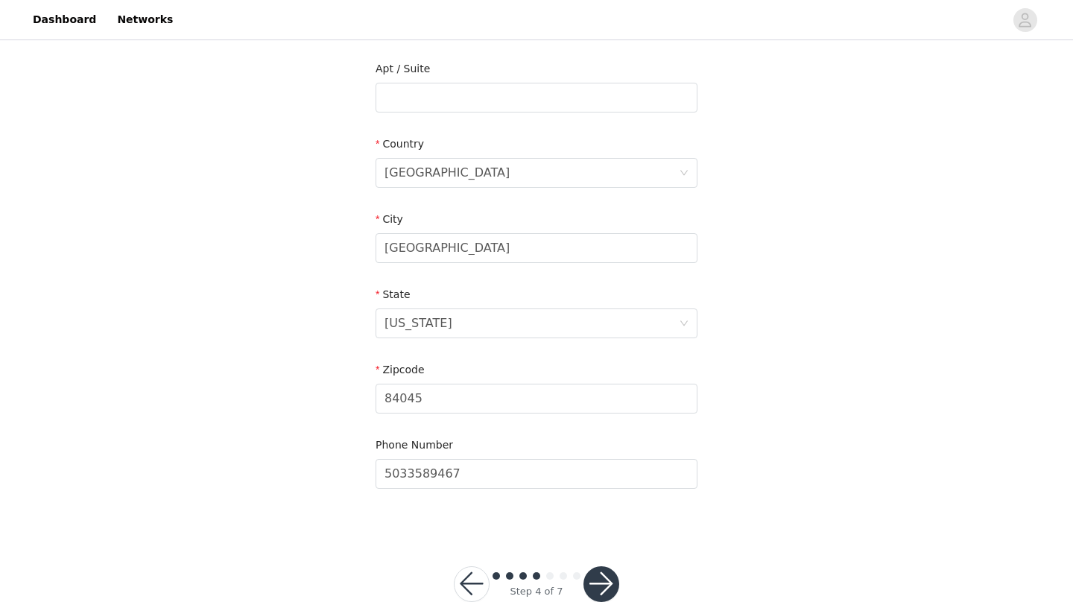
scroll to position [411, 0]
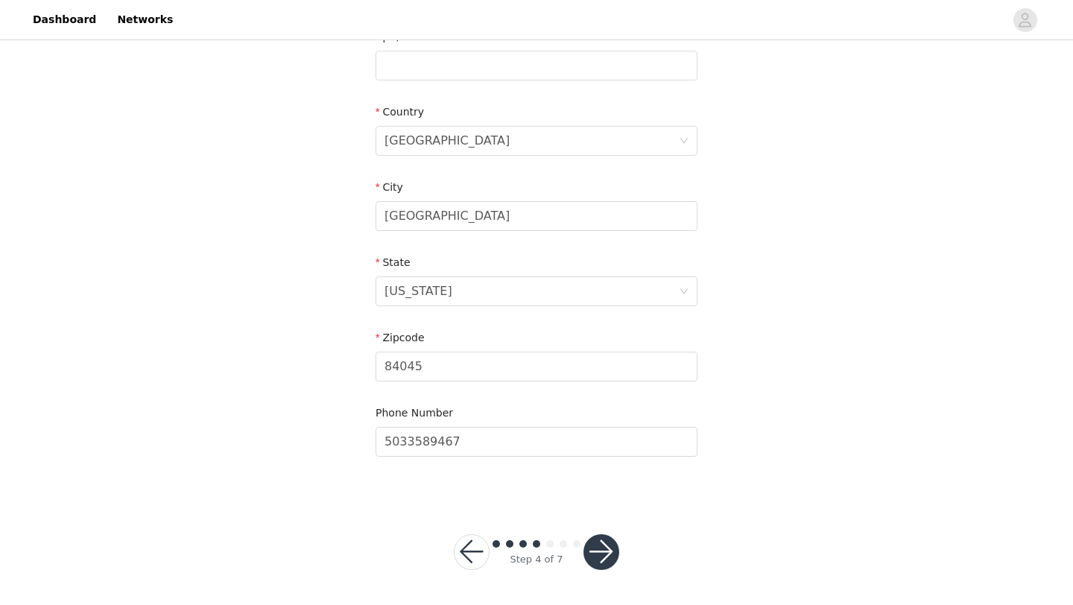
click at [609, 554] on button "button" at bounding box center [602, 552] width 36 height 36
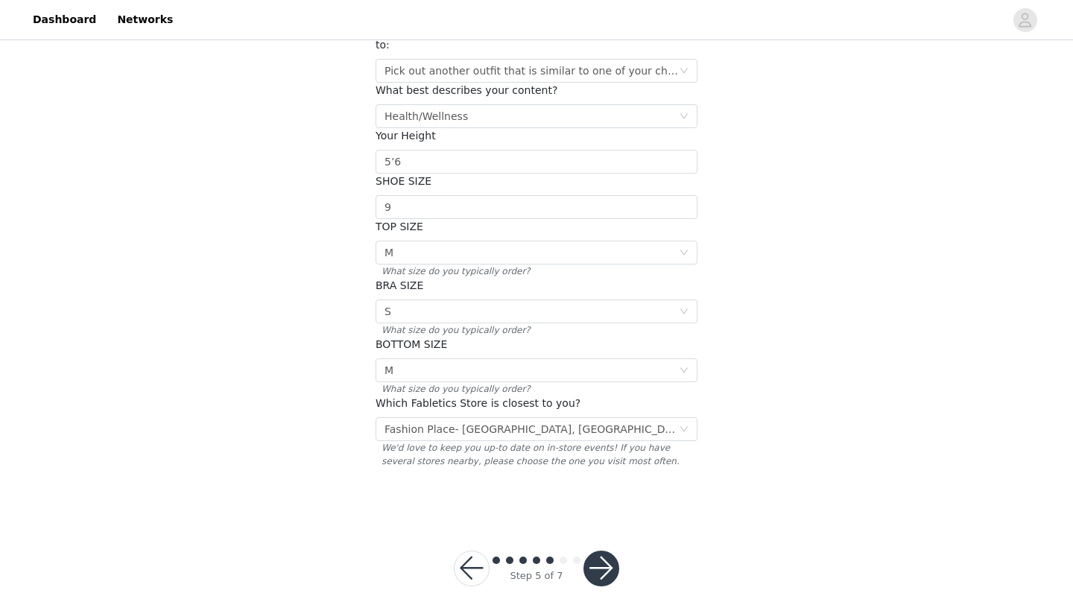
scroll to position [197, 0]
click at [601, 551] on button "button" at bounding box center [602, 568] width 36 height 36
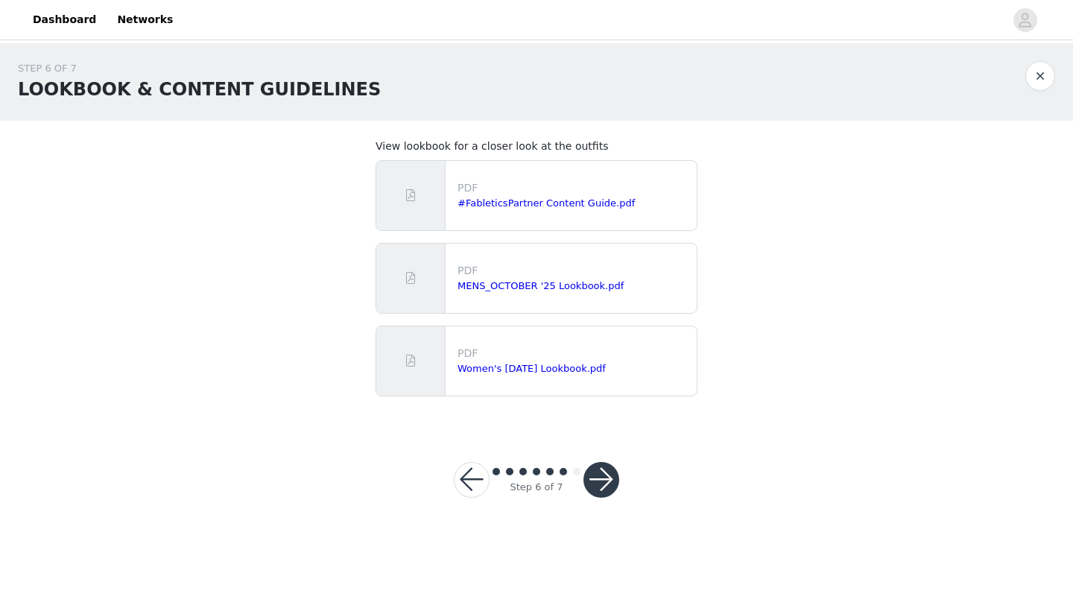
click at [599, 475] on button "button" at bounding box center [602, 480] width 36 height 36
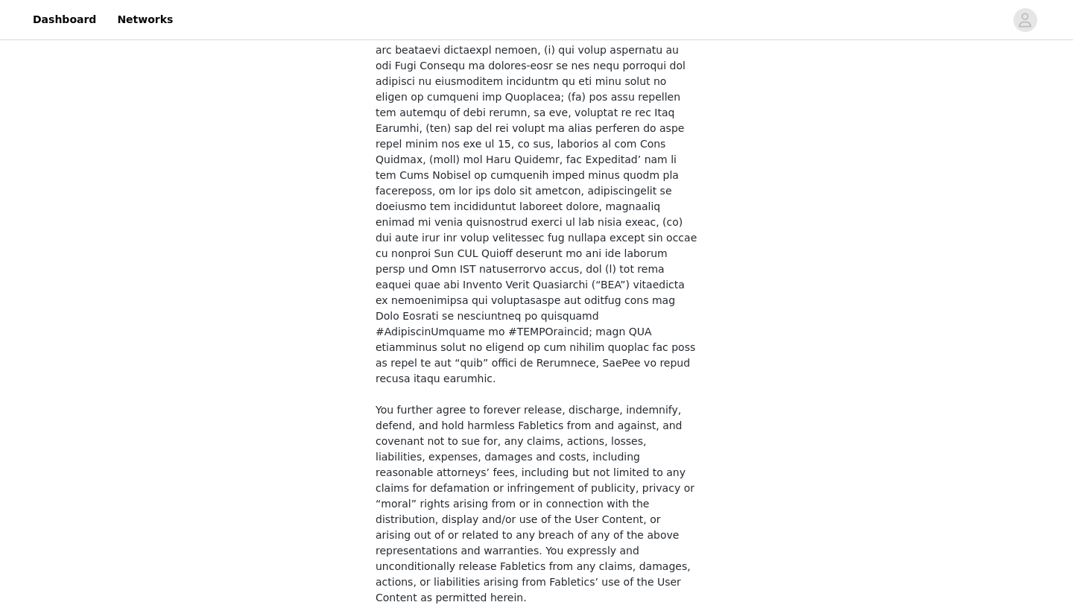
scroll to position [1085, 0]
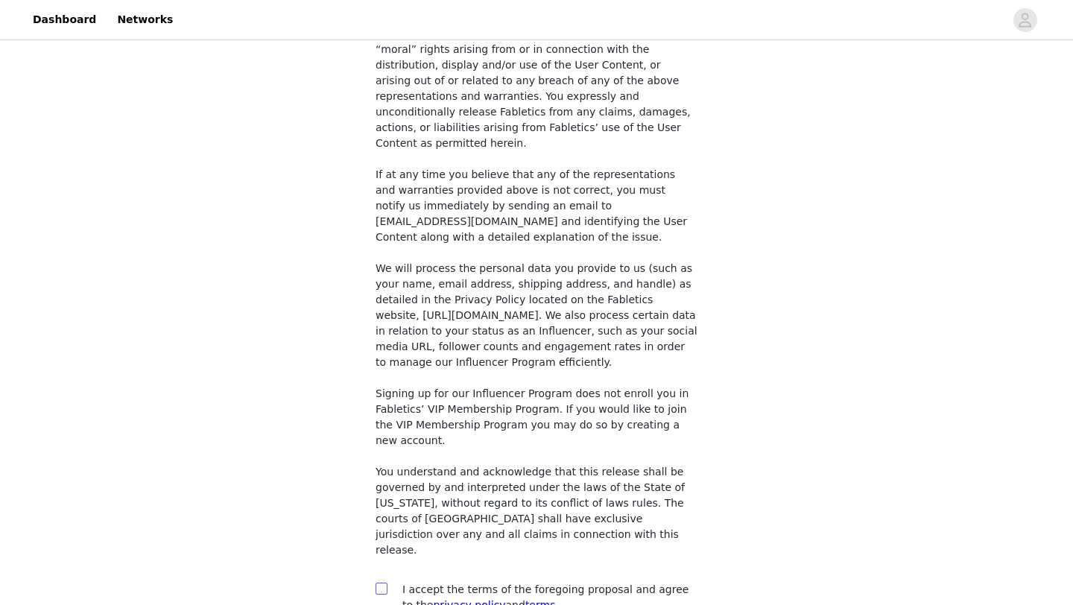
click at [380, 583] on input "checkbox" at bounding box center [381, 588] width 10 height 10
checkbox input "true"
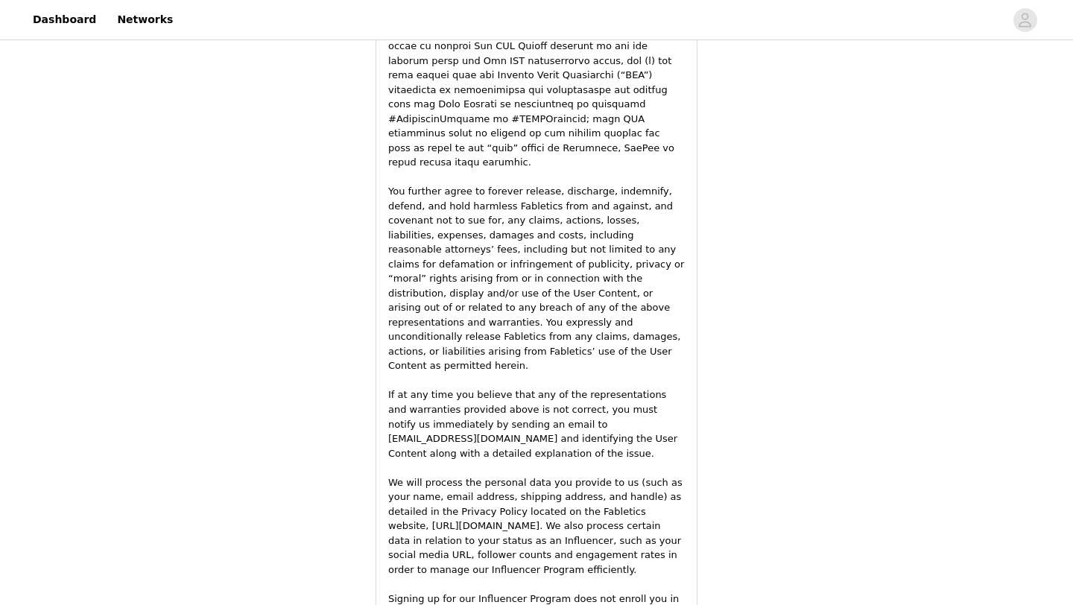
scroll to position [2156, 0]
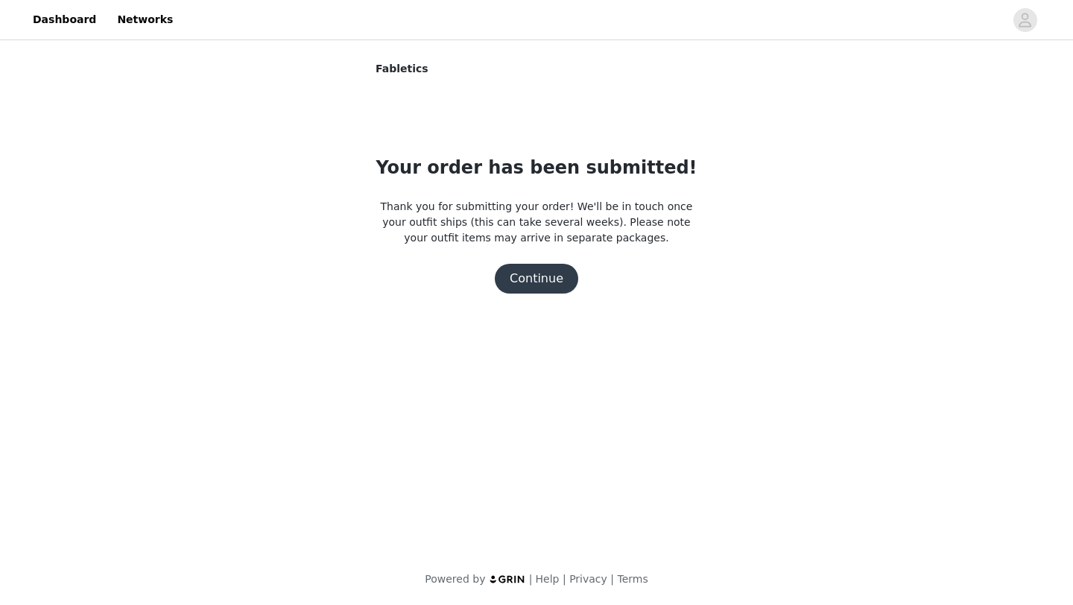
click at [519, 274] on button "Continue" at bounding box center [536, 279] width 83 height 30
